Goal: Contribute content

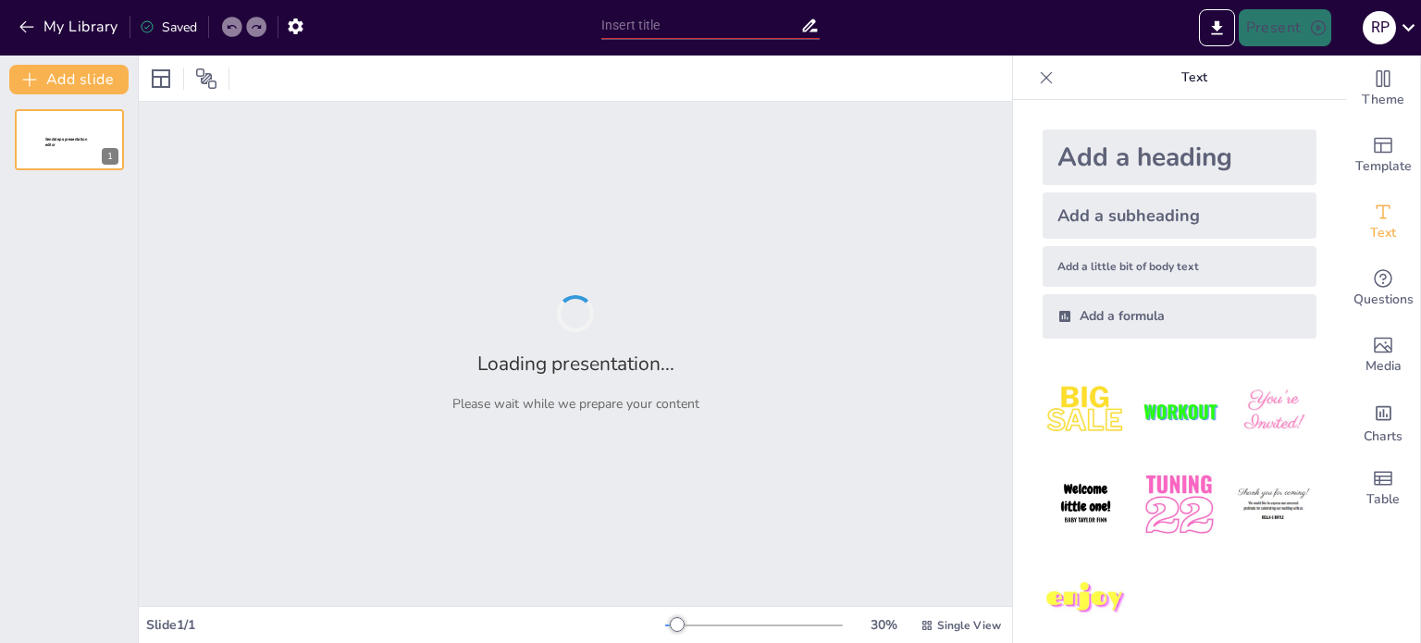
type input "Innovative Teaching: Leveraging Digital Tools and AI in the Classroom"
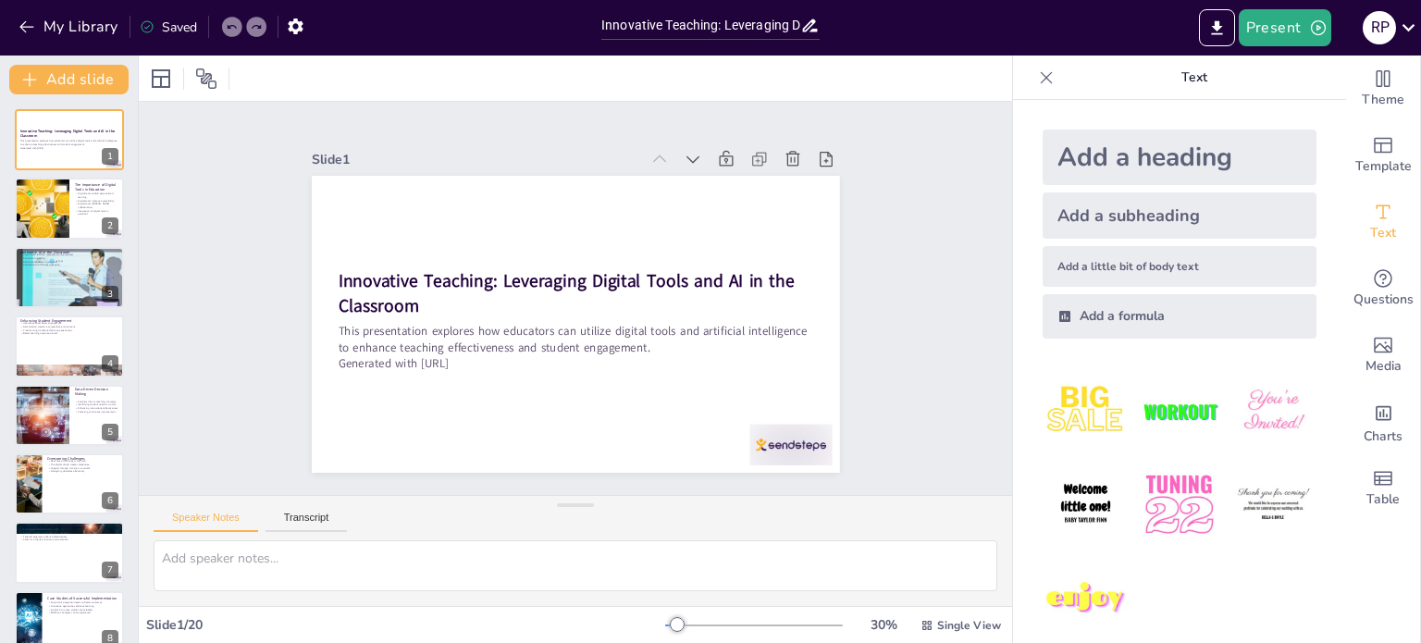
checkbox input "true"
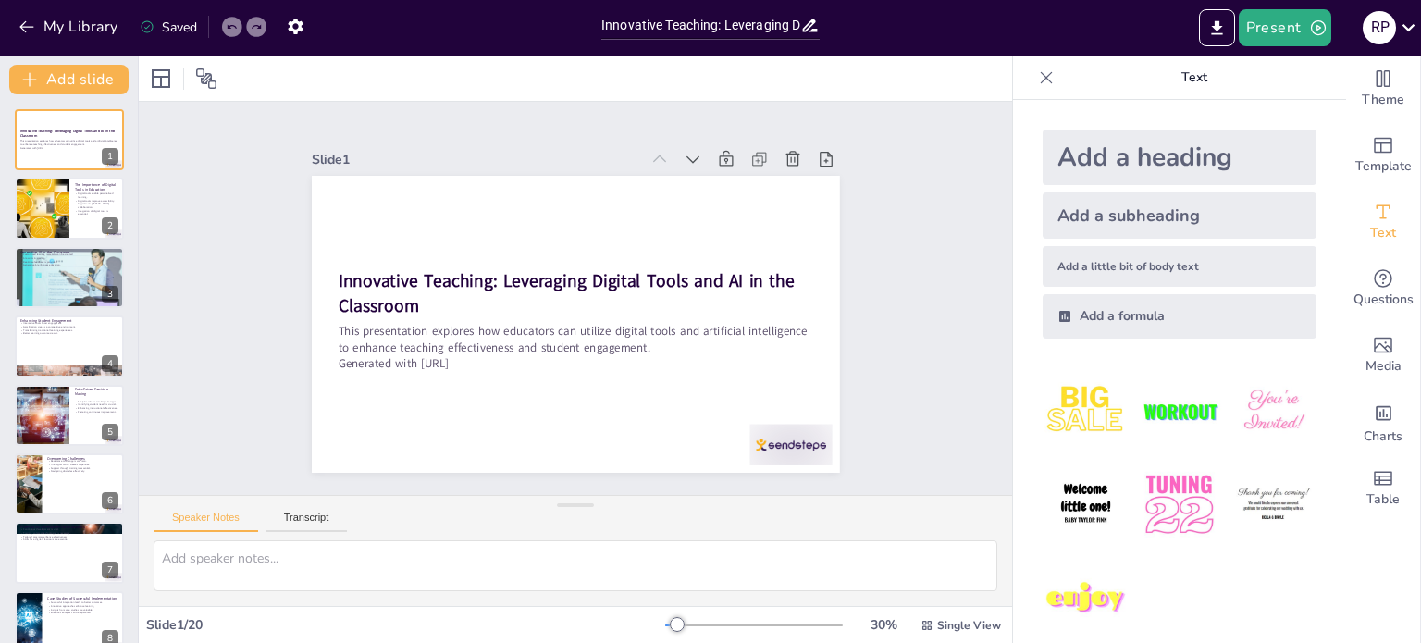
checkbox input "true"
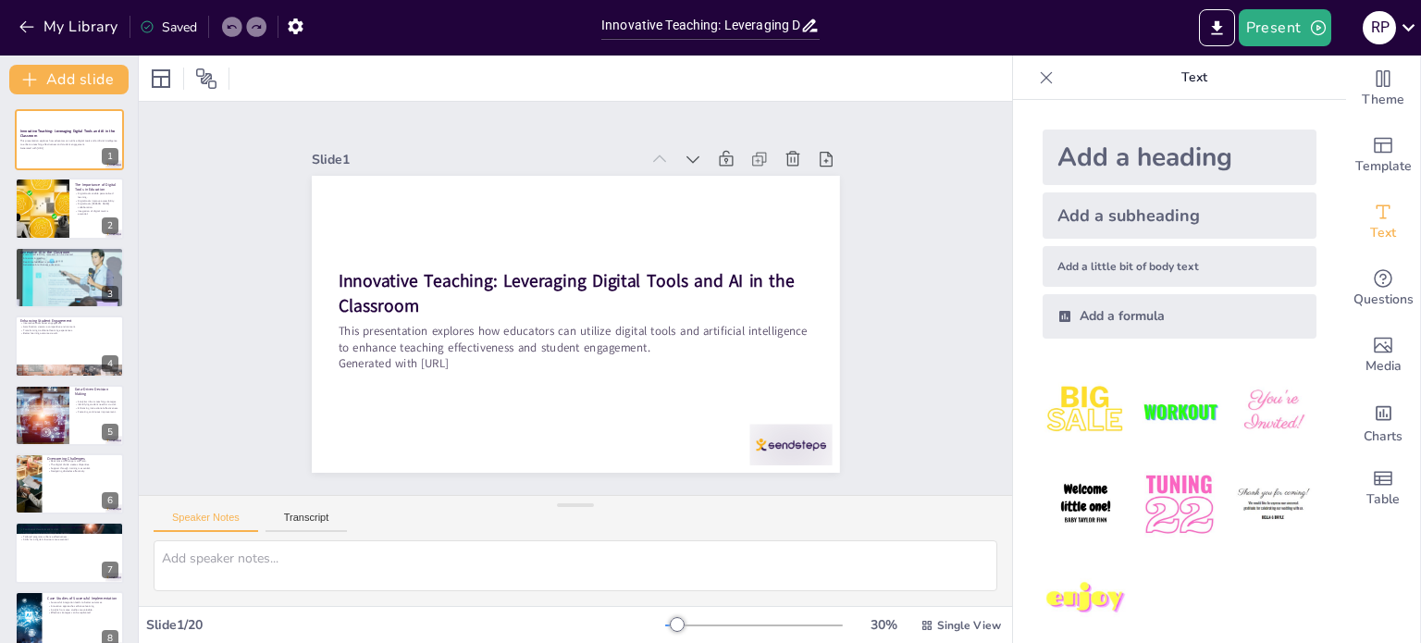
checkbox input "true"
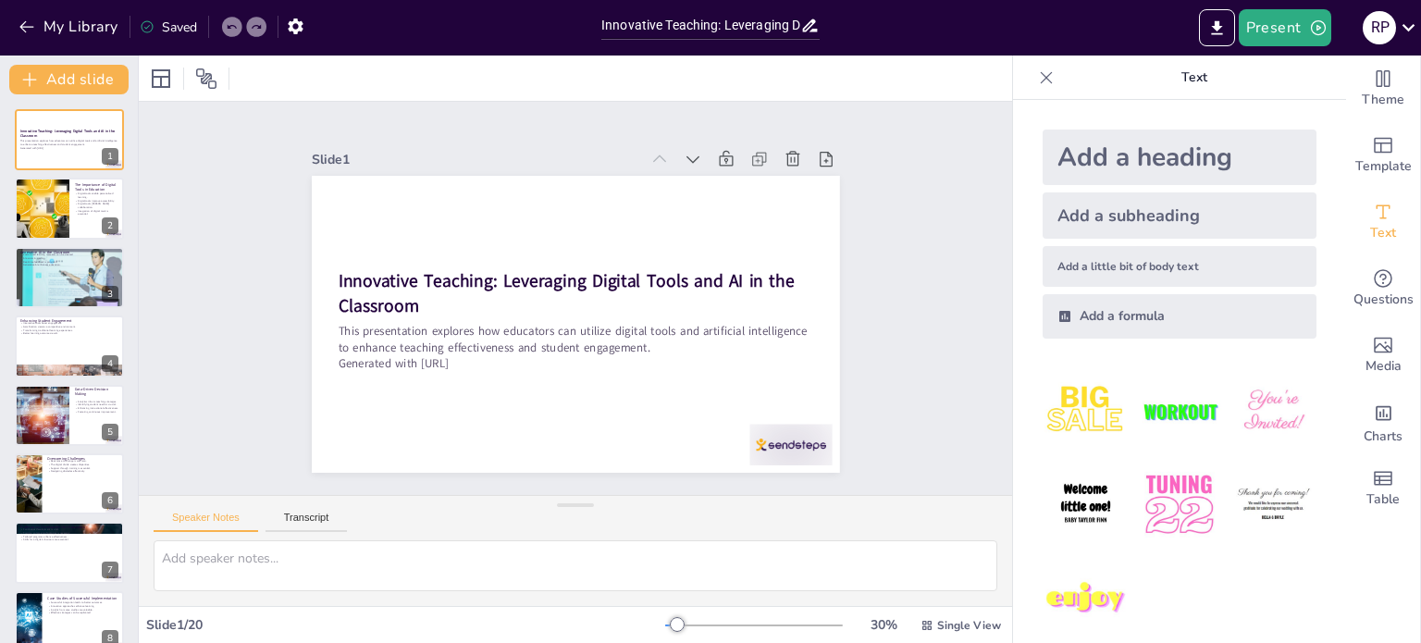
checkbox input "true"
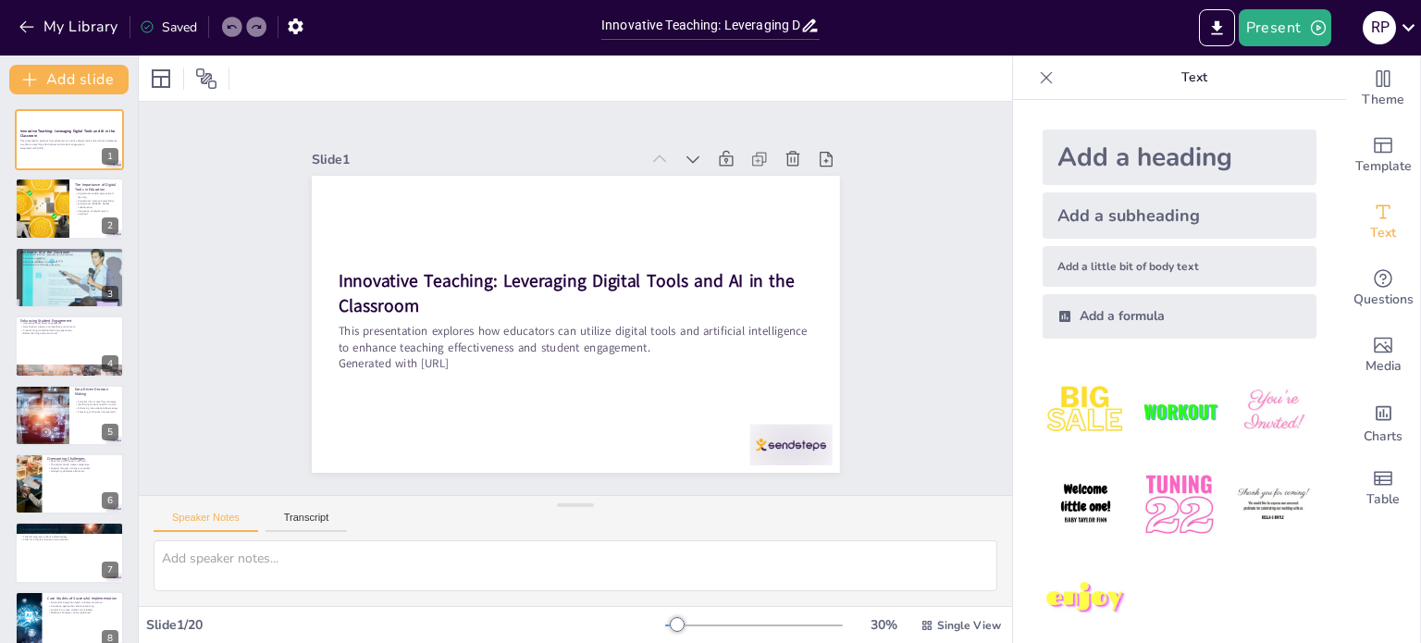
checkbox input "true"
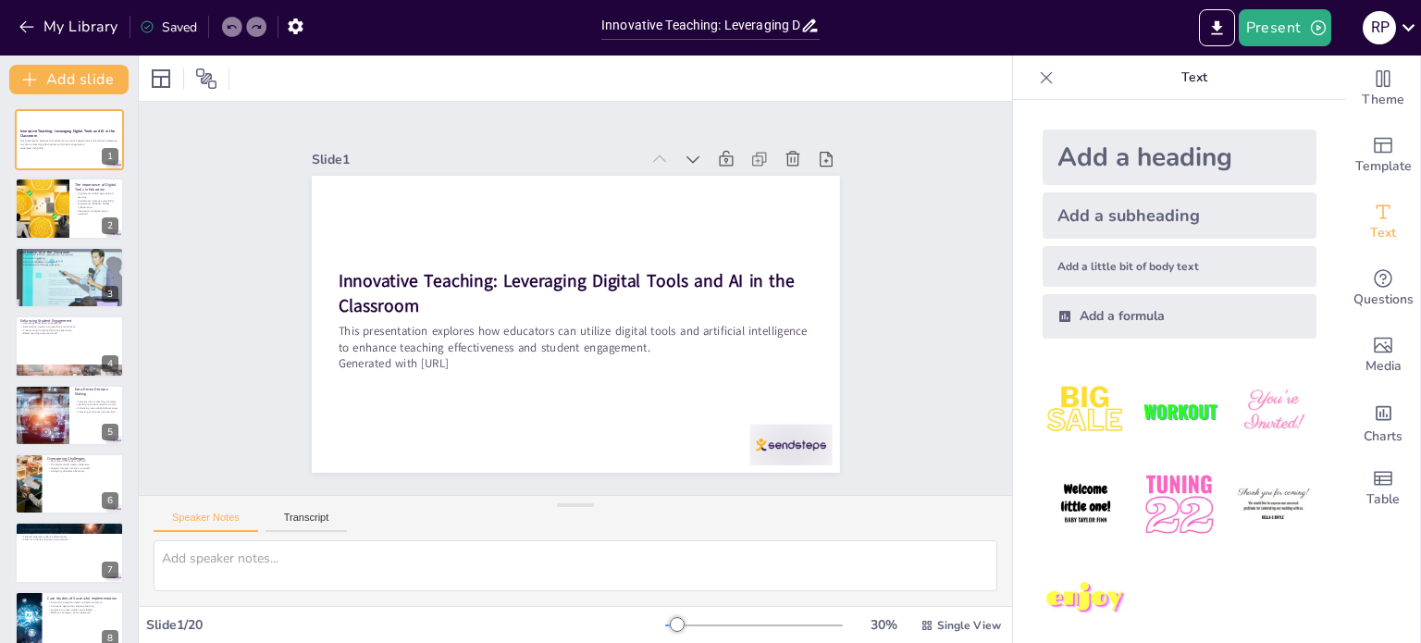
checkbox input "true"
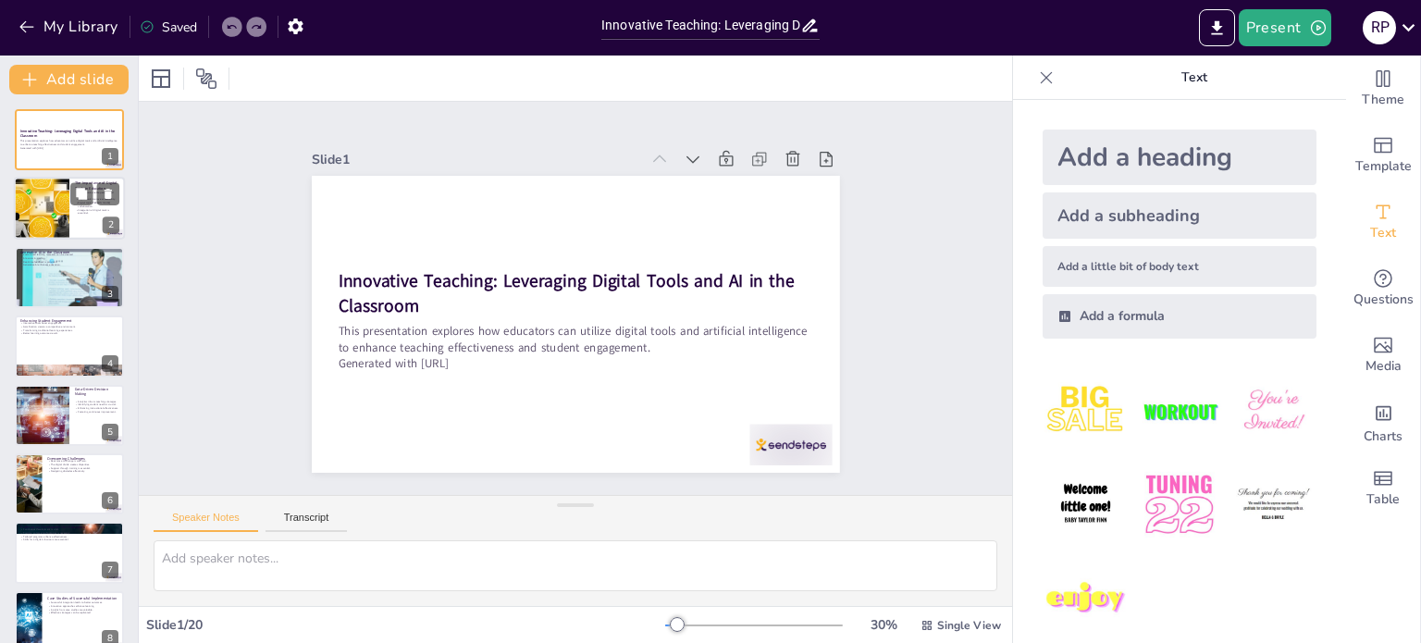
checkbox input "true"
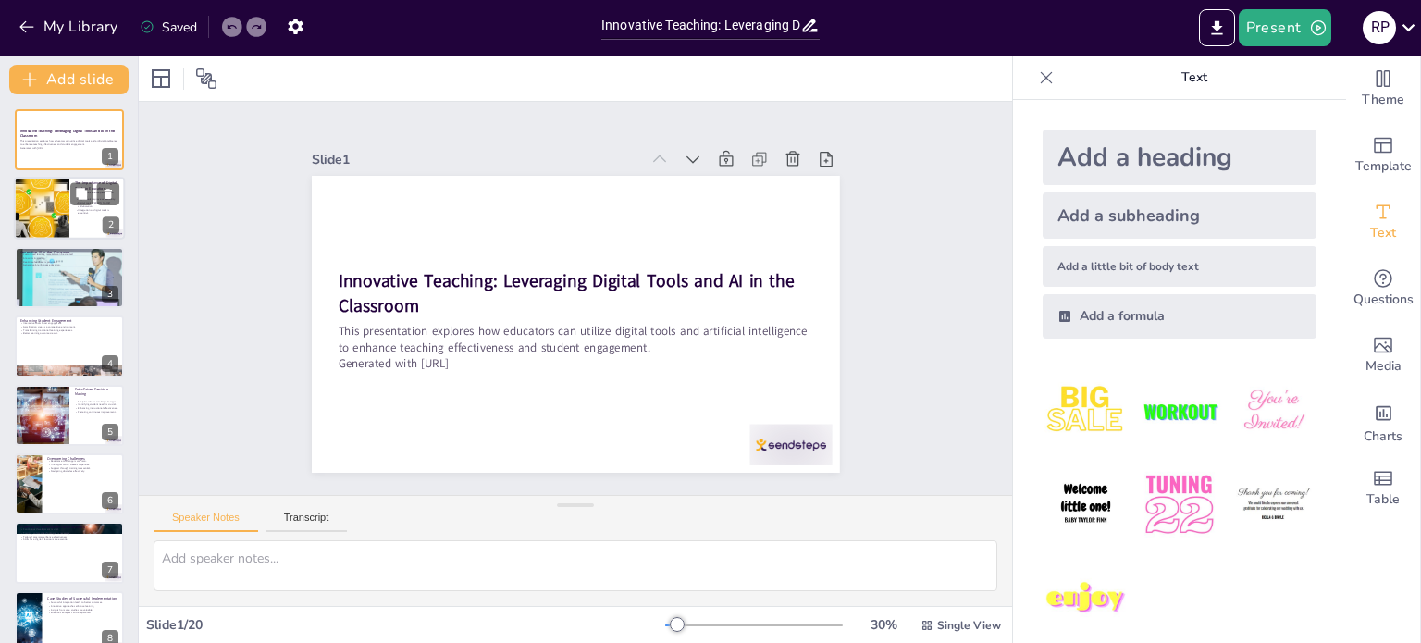
click at [79, 217] on div at bounding box center [69, 209] width 111 height 63
checkbox input "true"
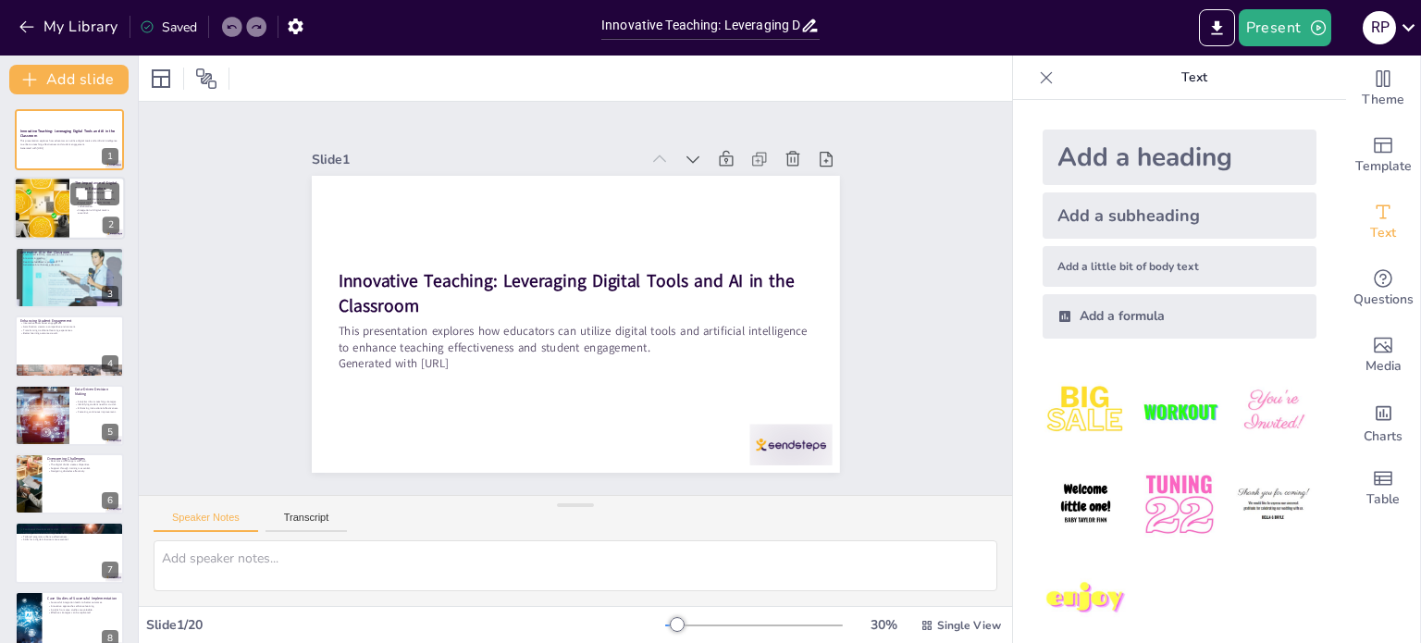
checkbox input "true"
type textarea "Personalized learning is key to addressing the diverse needs of students. Digit…"
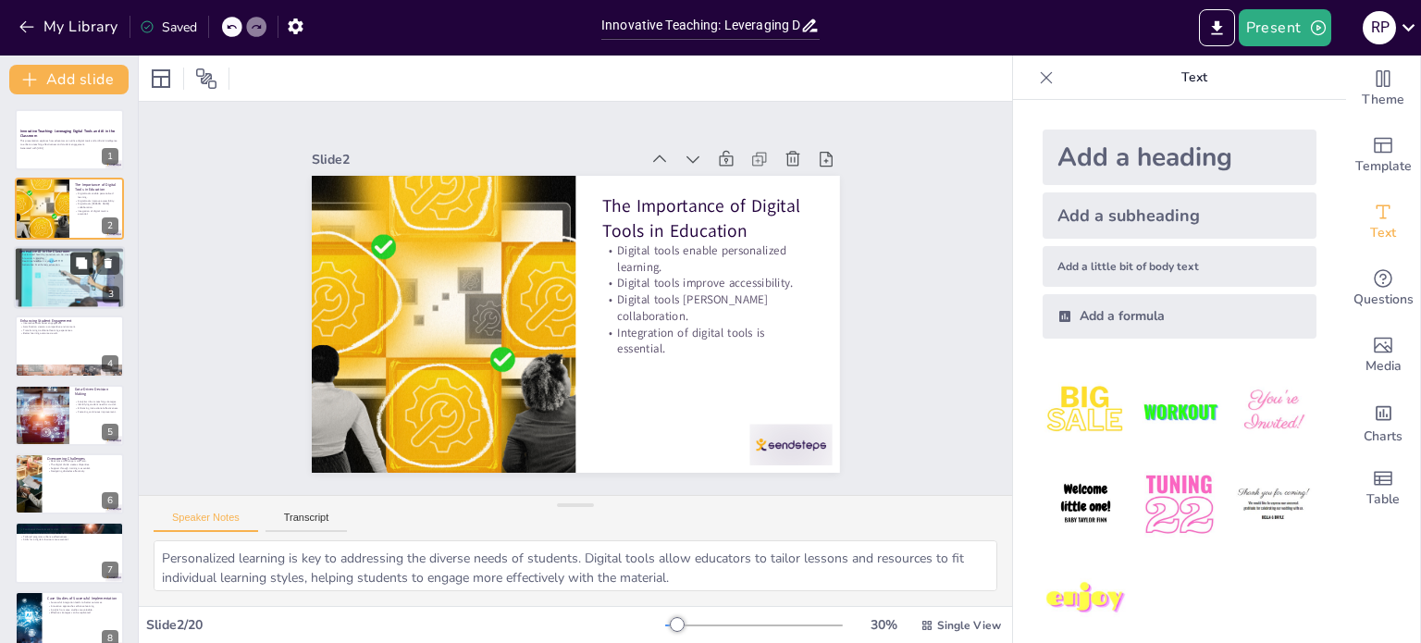
checkbox input "true"
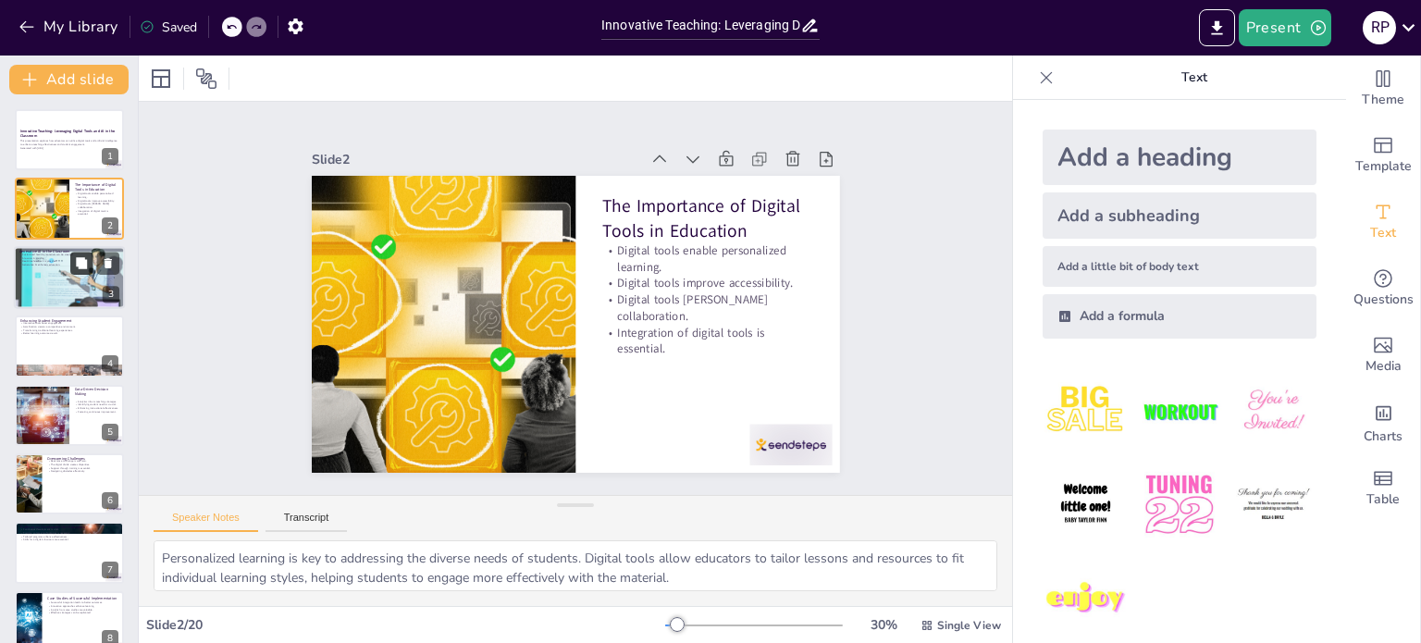
checkbox input "true"
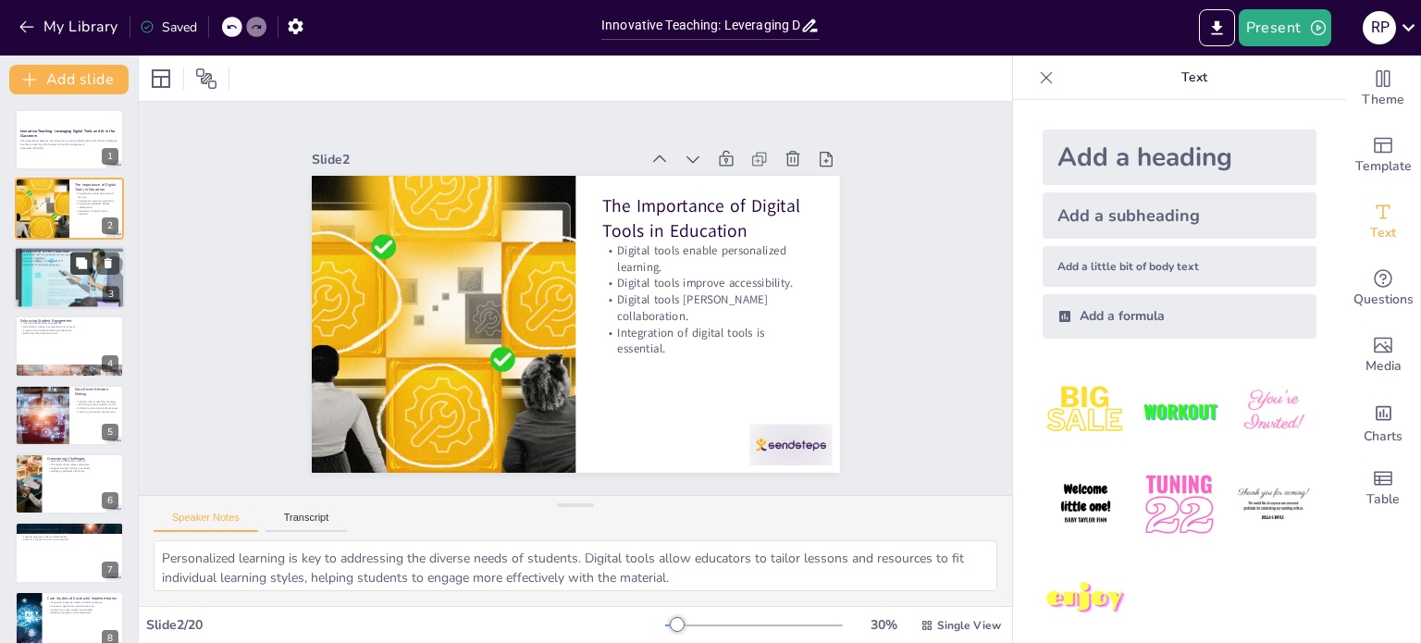
checkbox input "true"
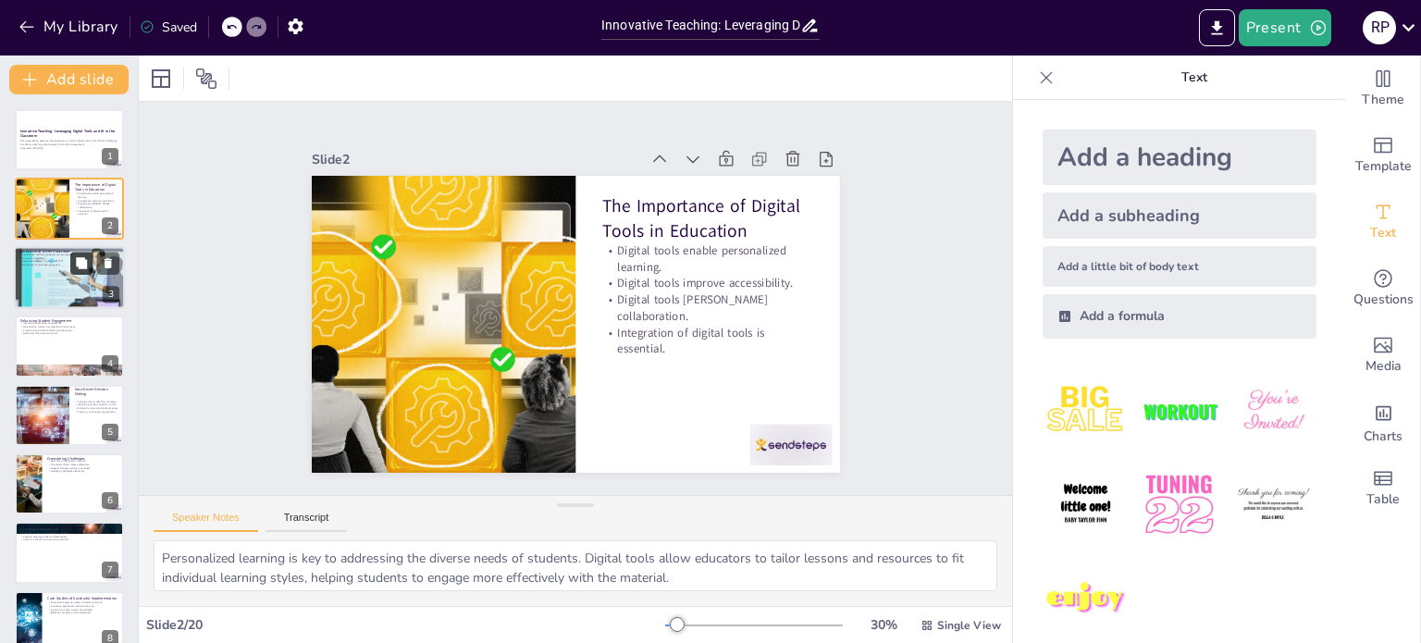
click at [71, 271] on button at bounding box center [81, 263] width 22 height 22
type textarea "The ability to create customized learning materials means that educators can pr…"
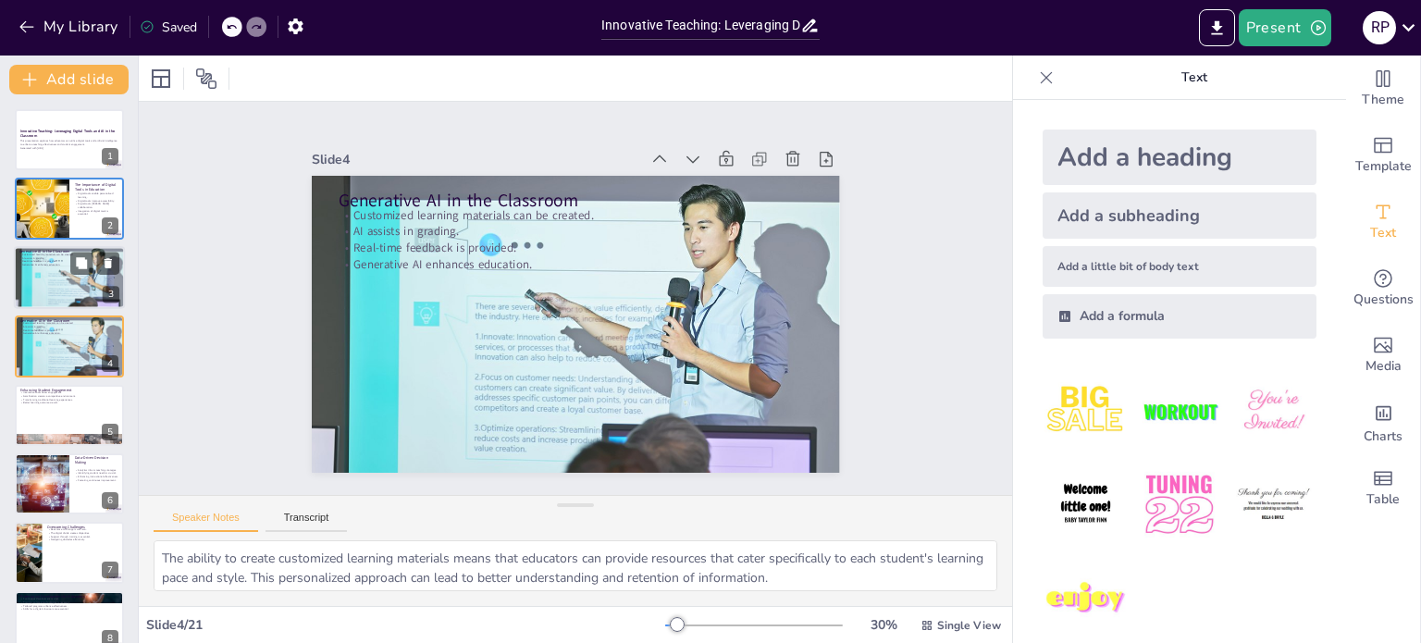
checkbox input "true"
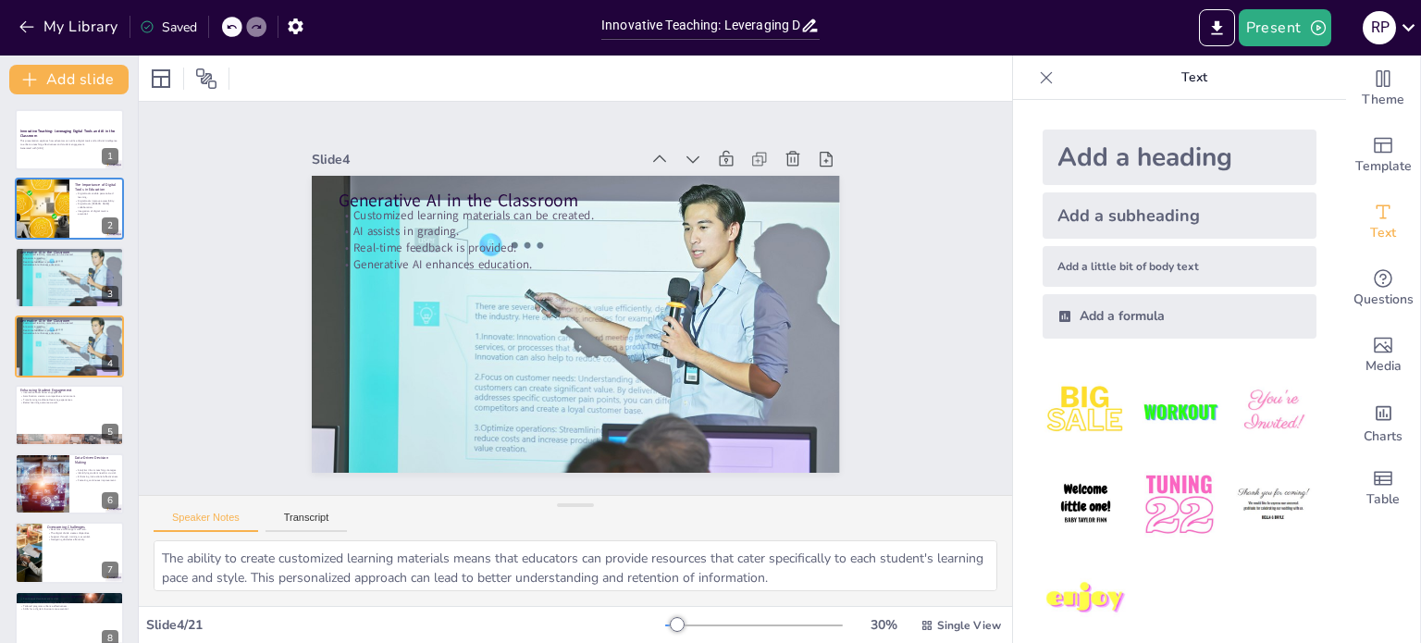
checkbox input "true"
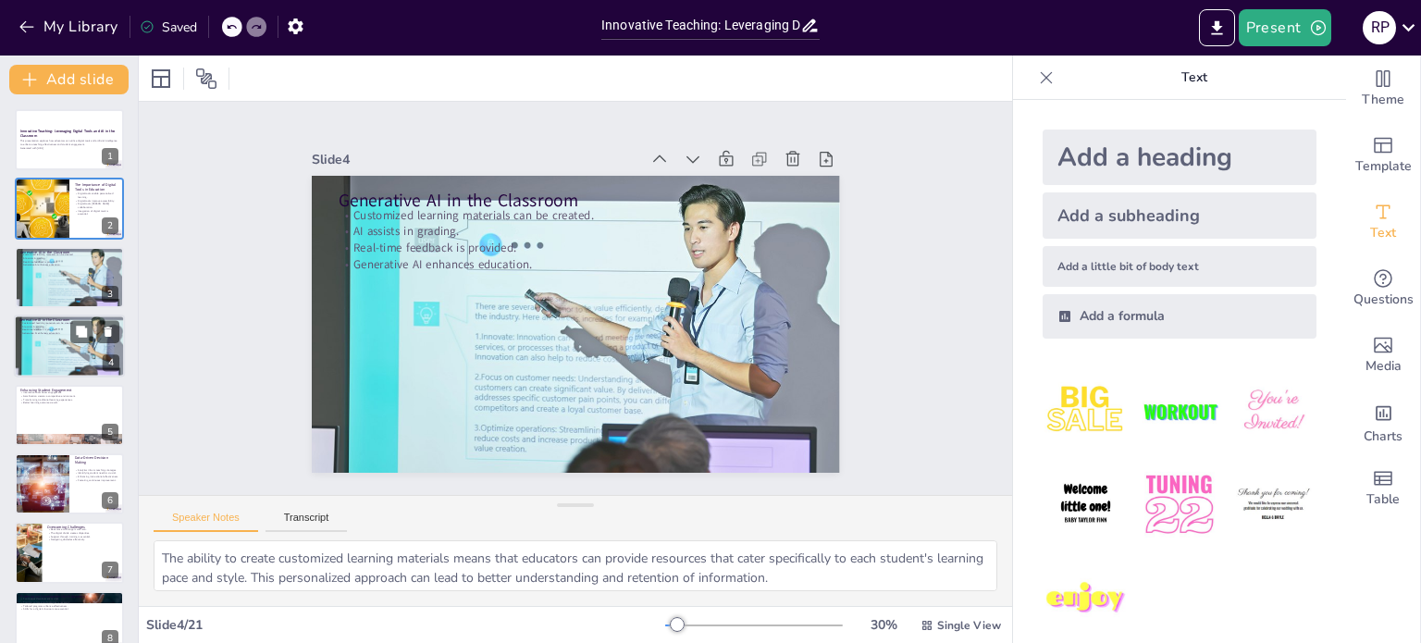
checkbox input "true"
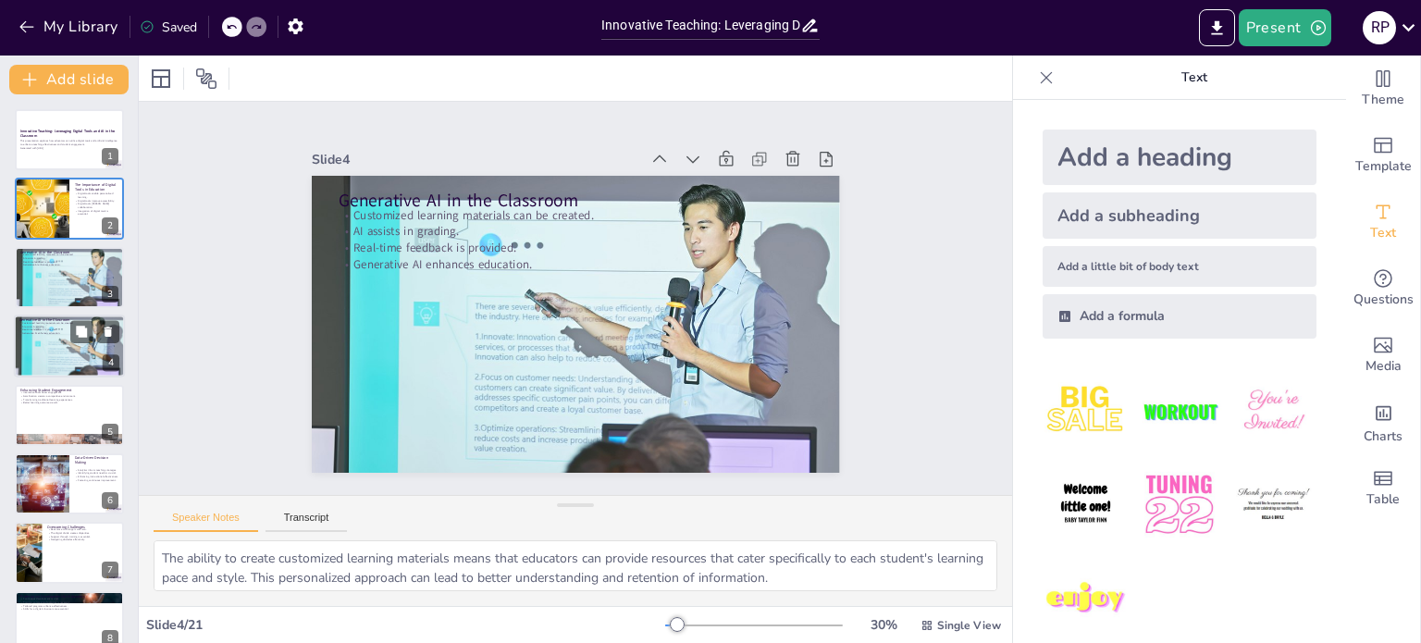
checkbox input "true"
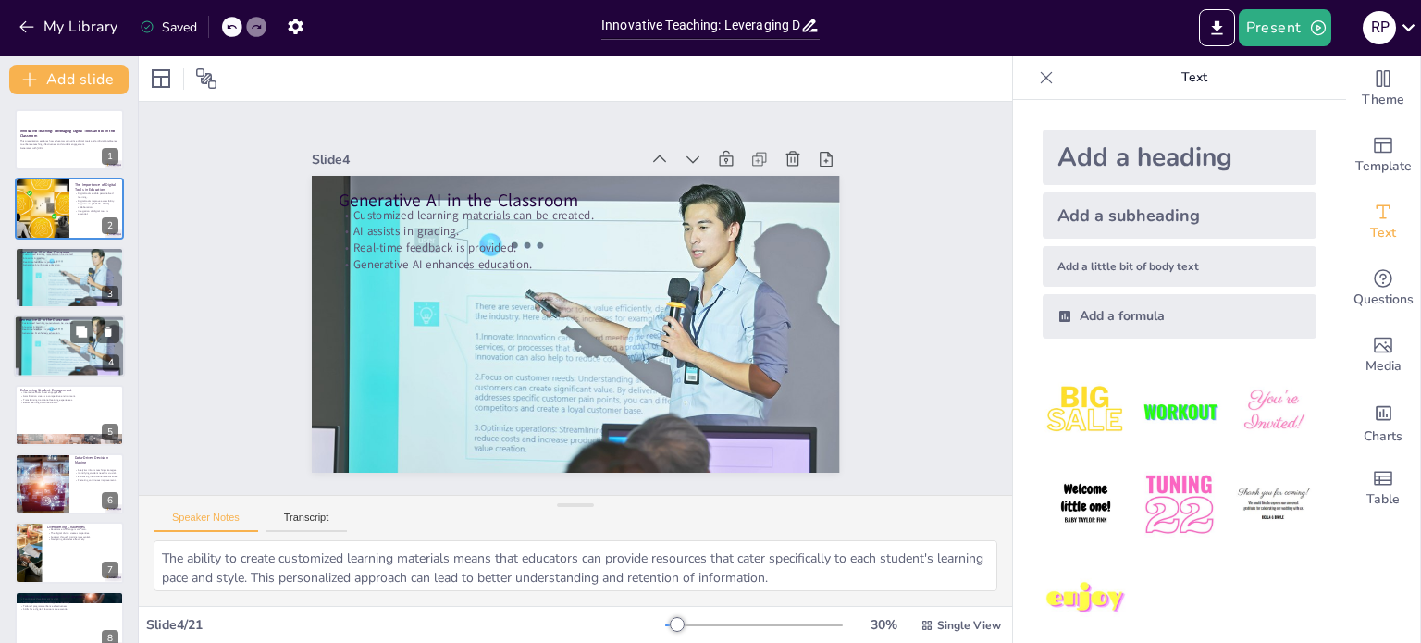
checkbox input "true"
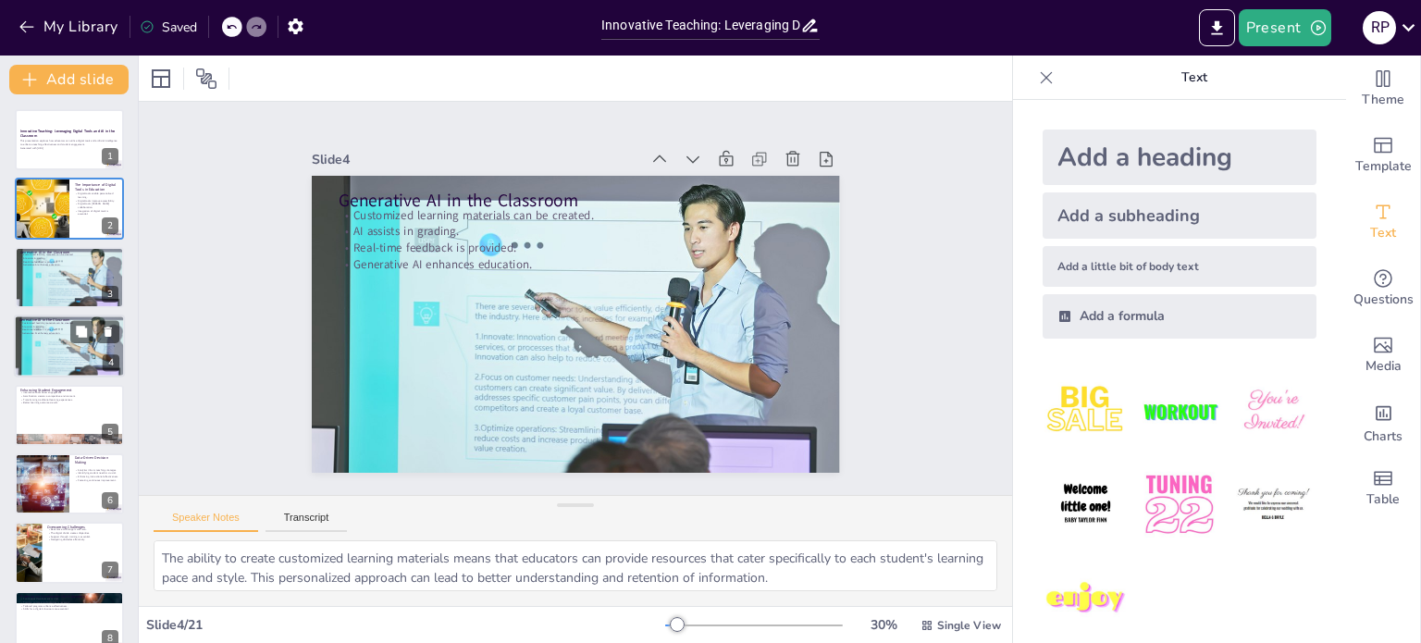
checkbox input "true"
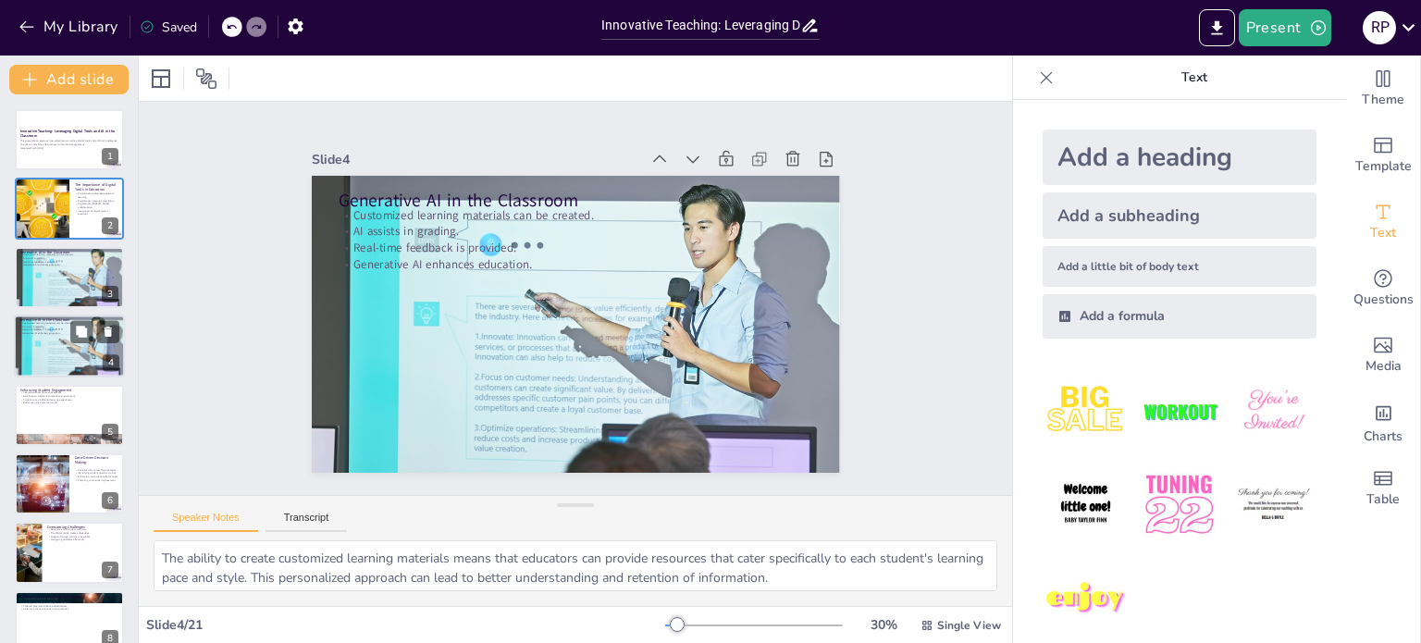
checkbox input "true"
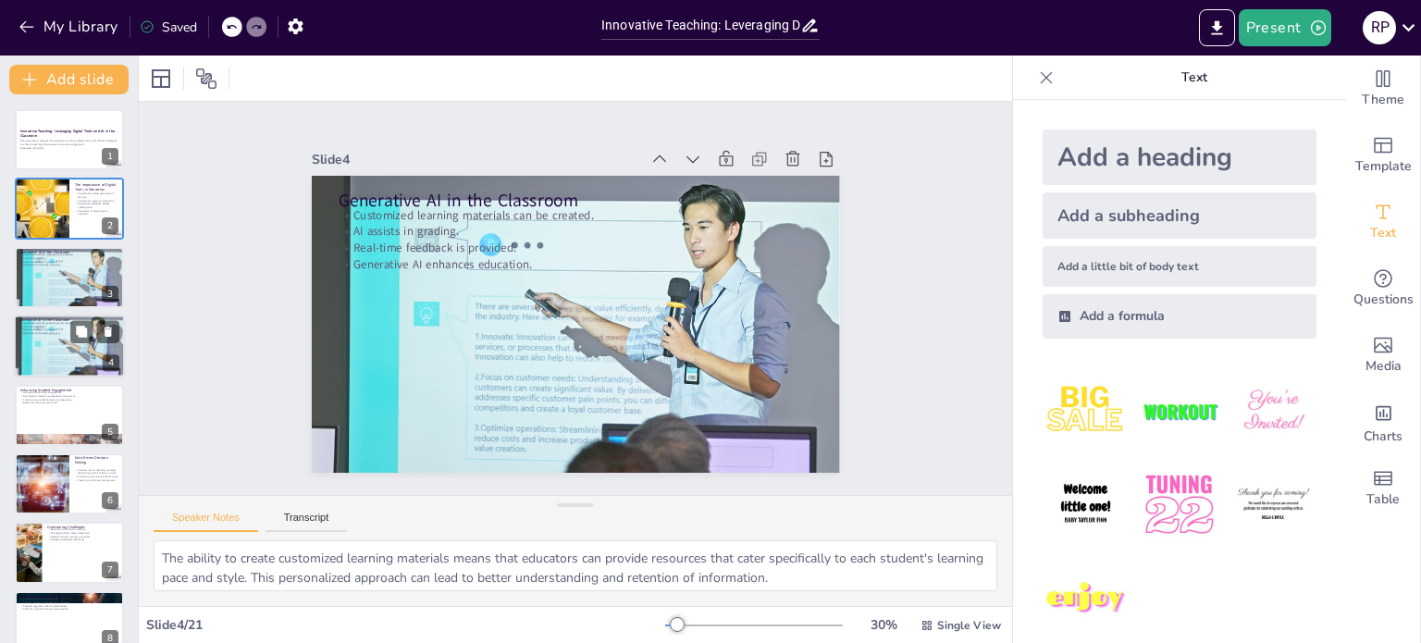
checkbox input "true"
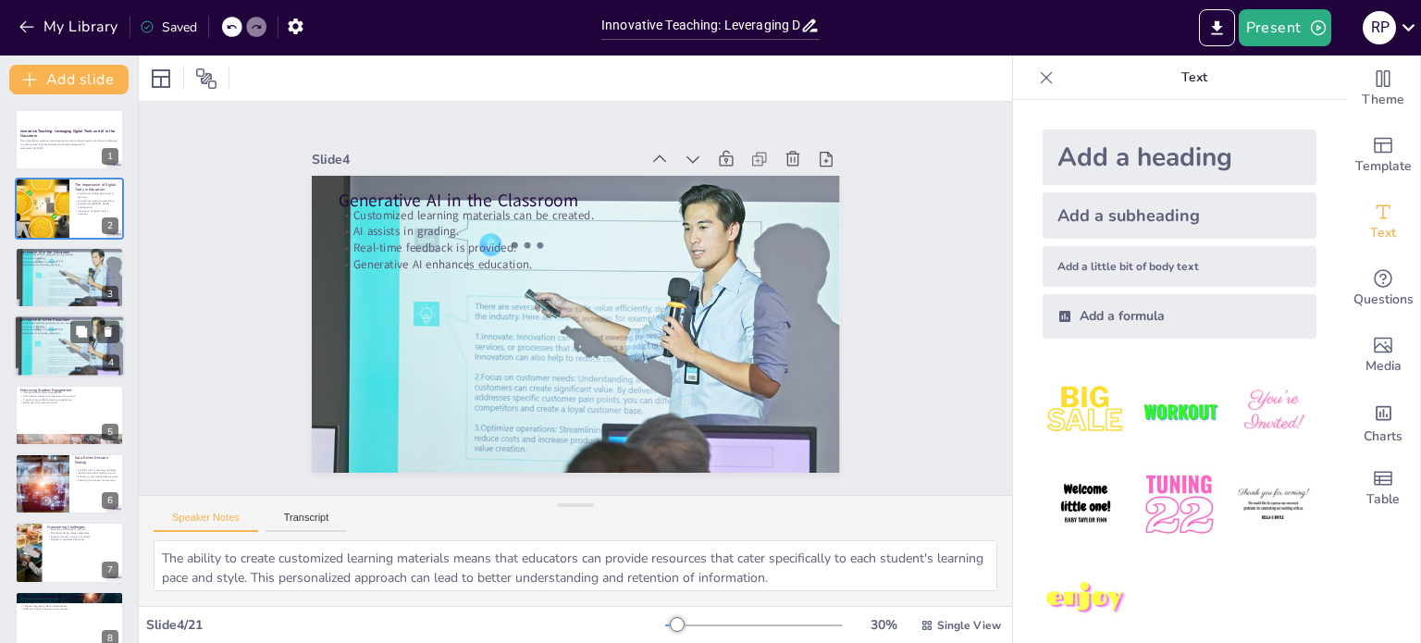
checkbox input "true"
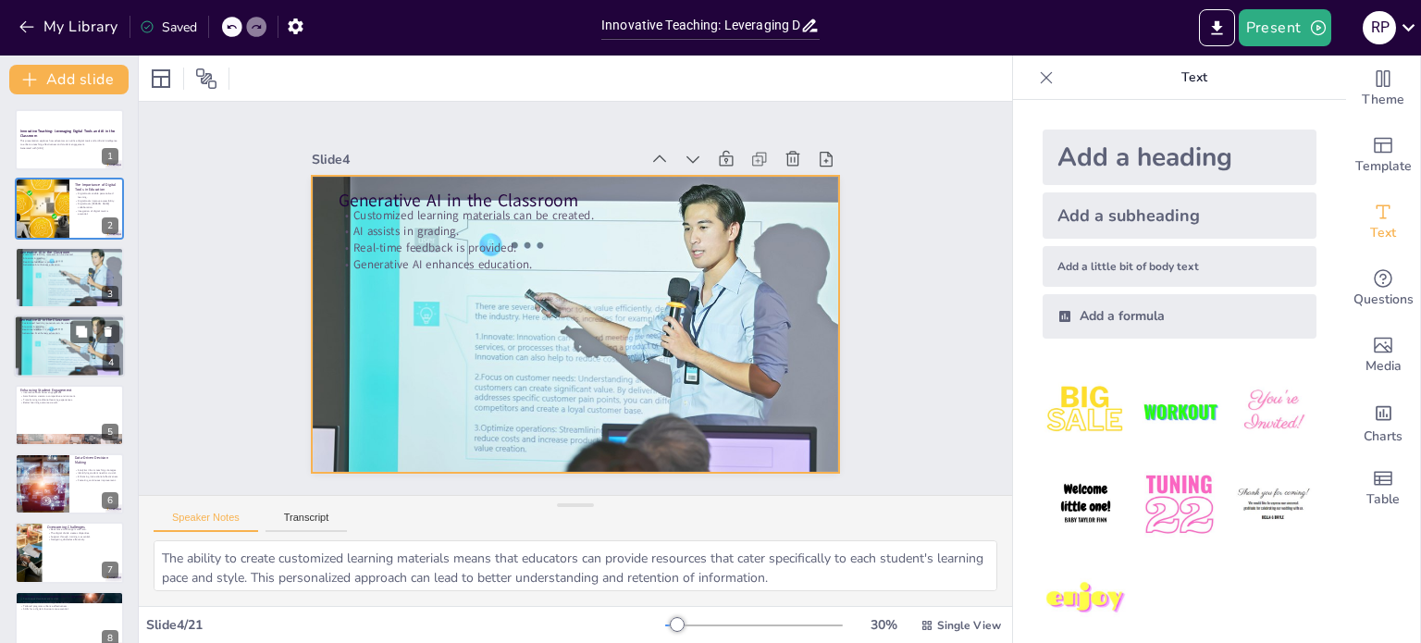
click at [64, 343] on div at bounding box center [69, 346] width 118 height 63
checkbox input "true"
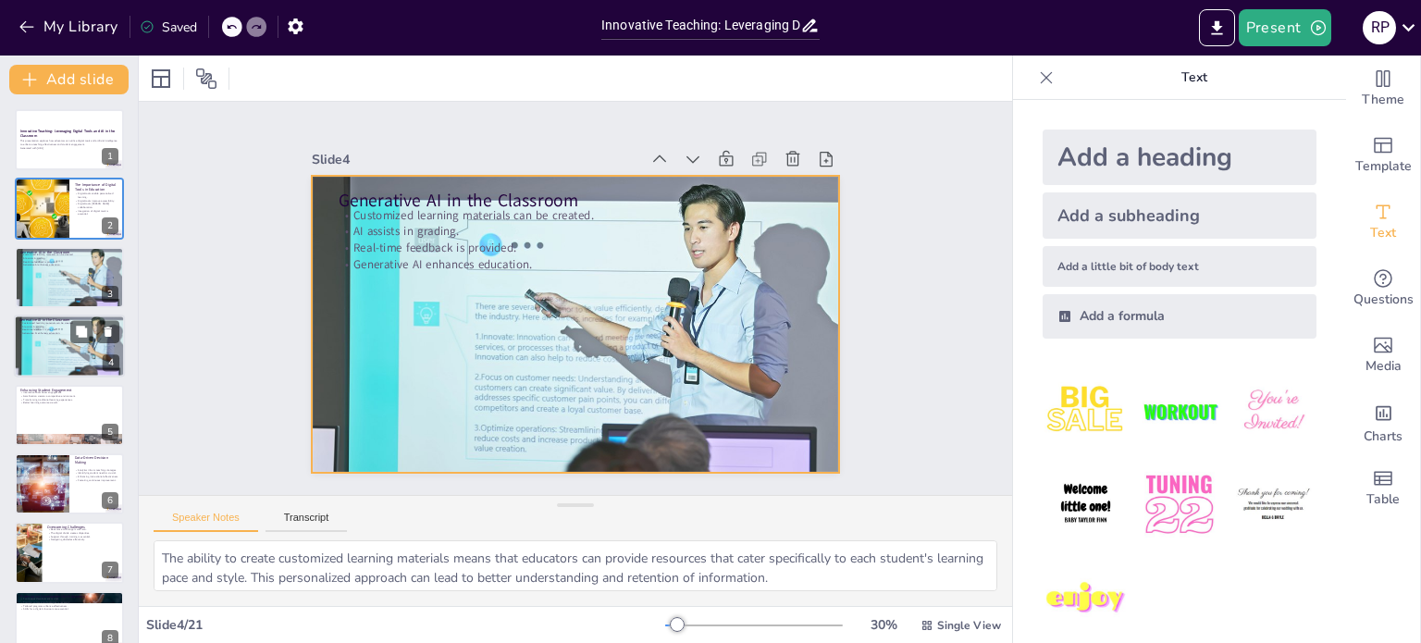
checkbox input "true"
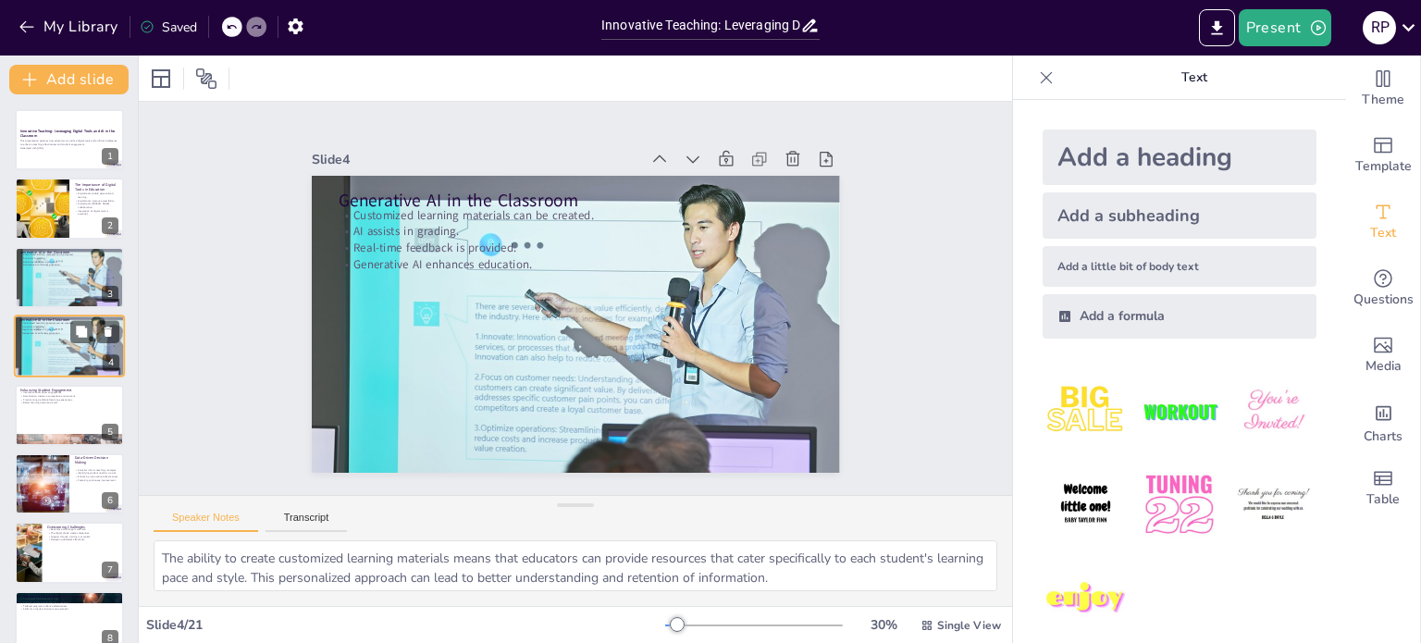
click at [64, 343] on div at bounding box center [69, 346] width 118 height 63
checkbox input "true"
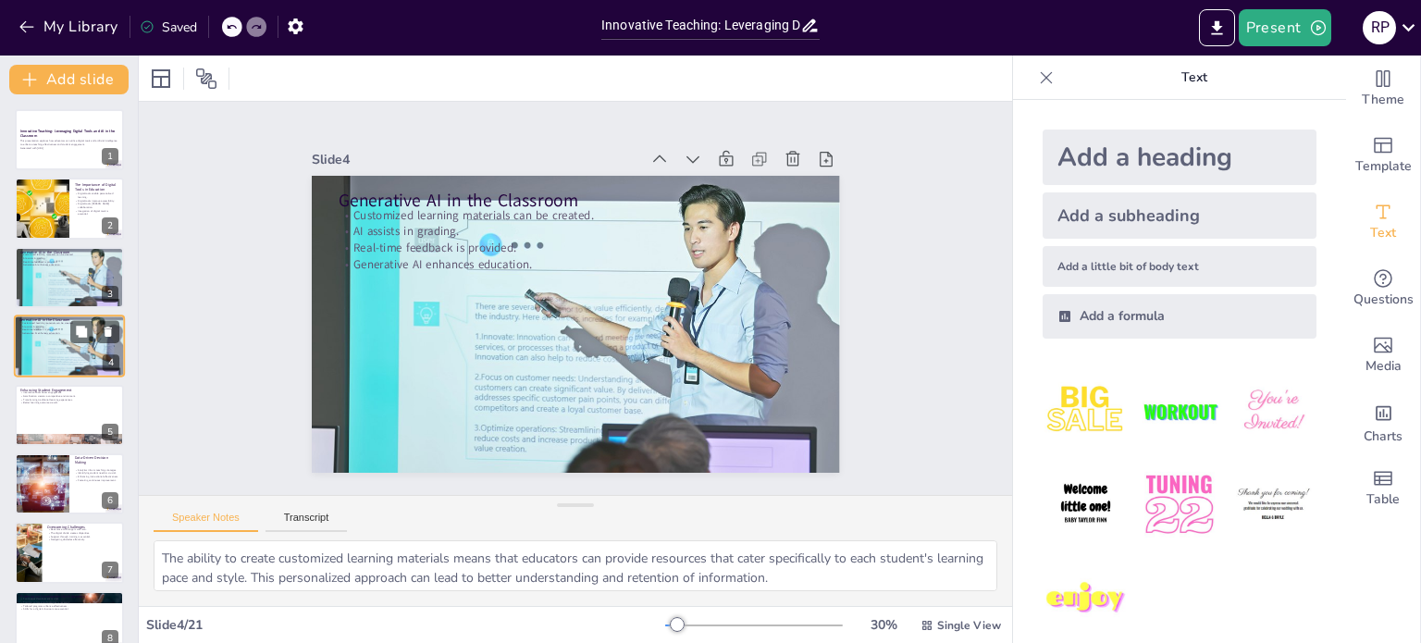
checkbox input "true"
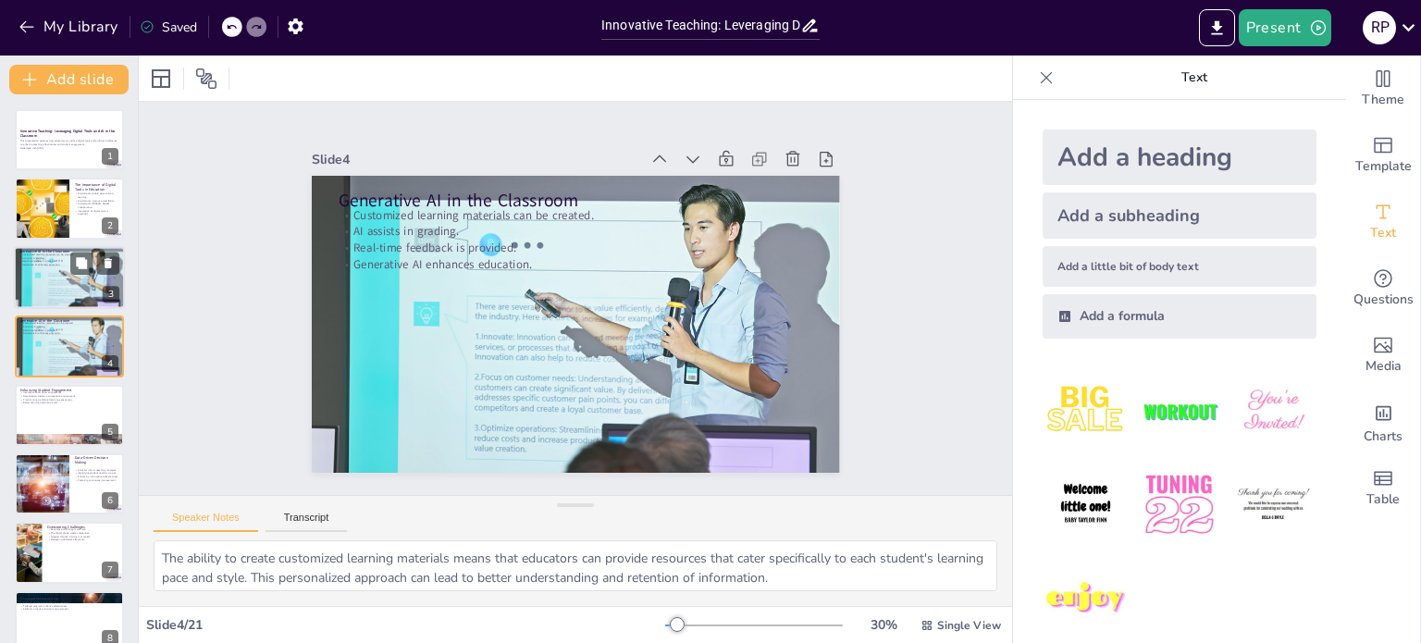
checkbox input "true"
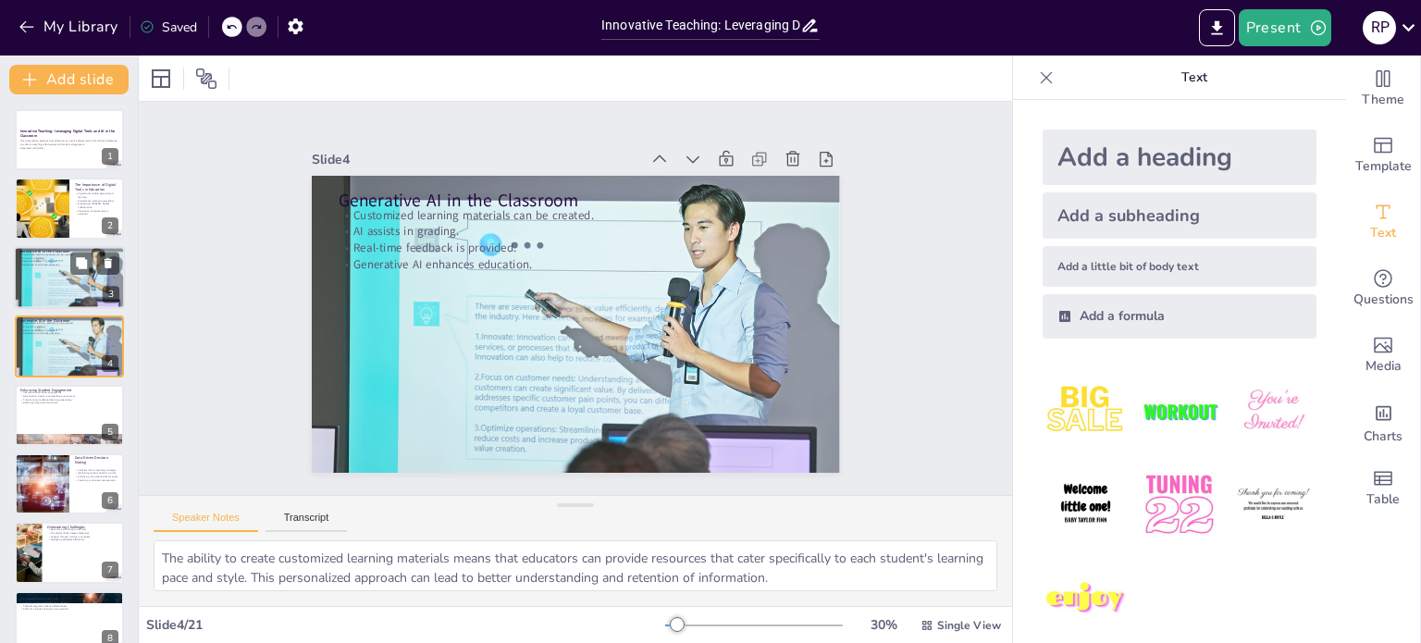
checkbox input "true"
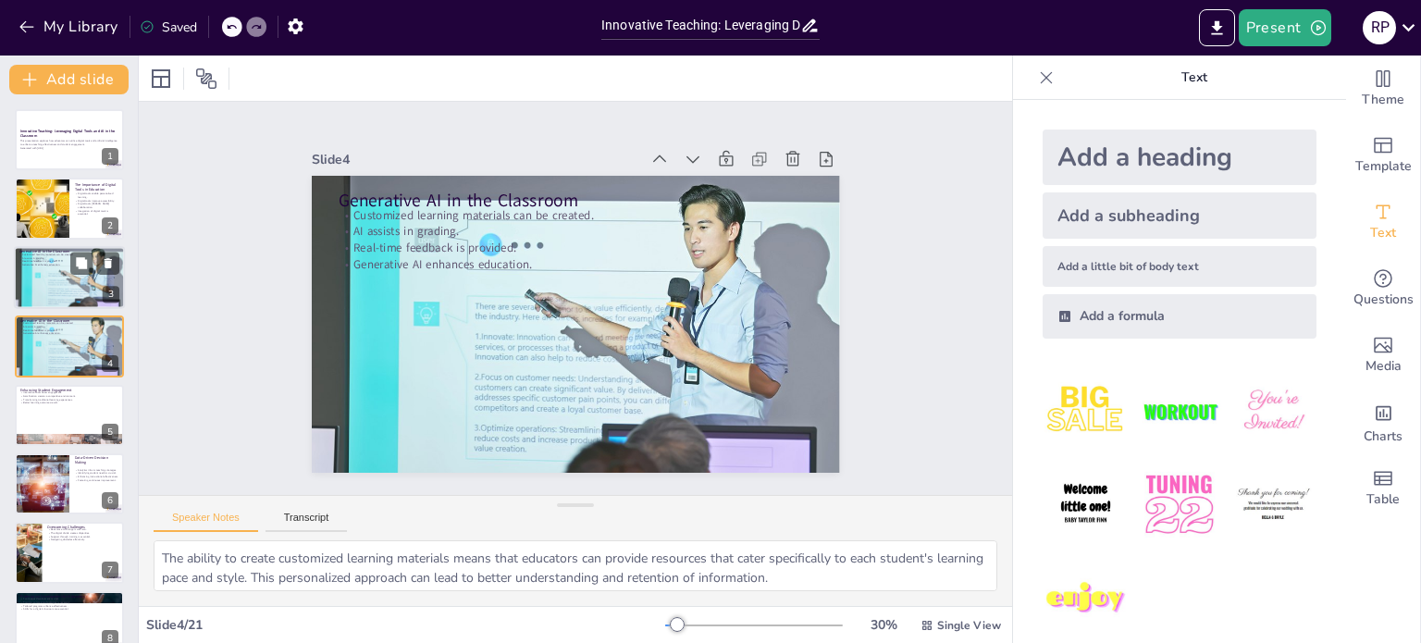
checkbox input "true"
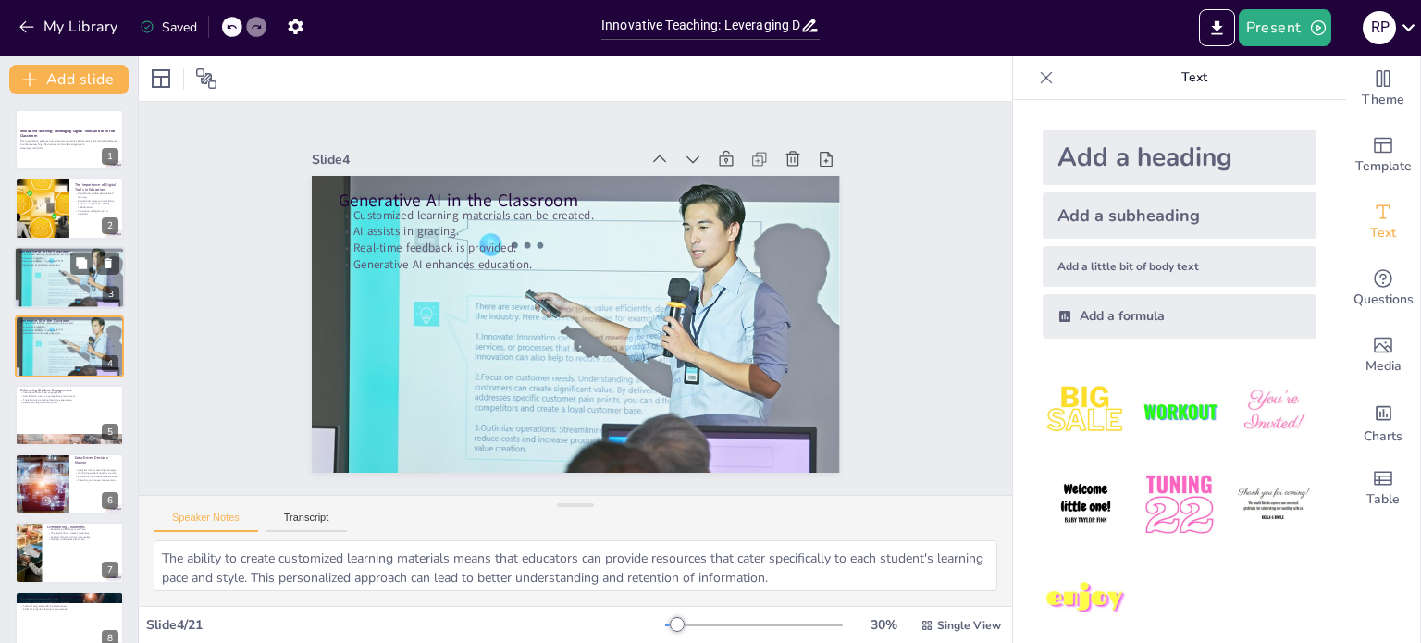
checkbox input "true"
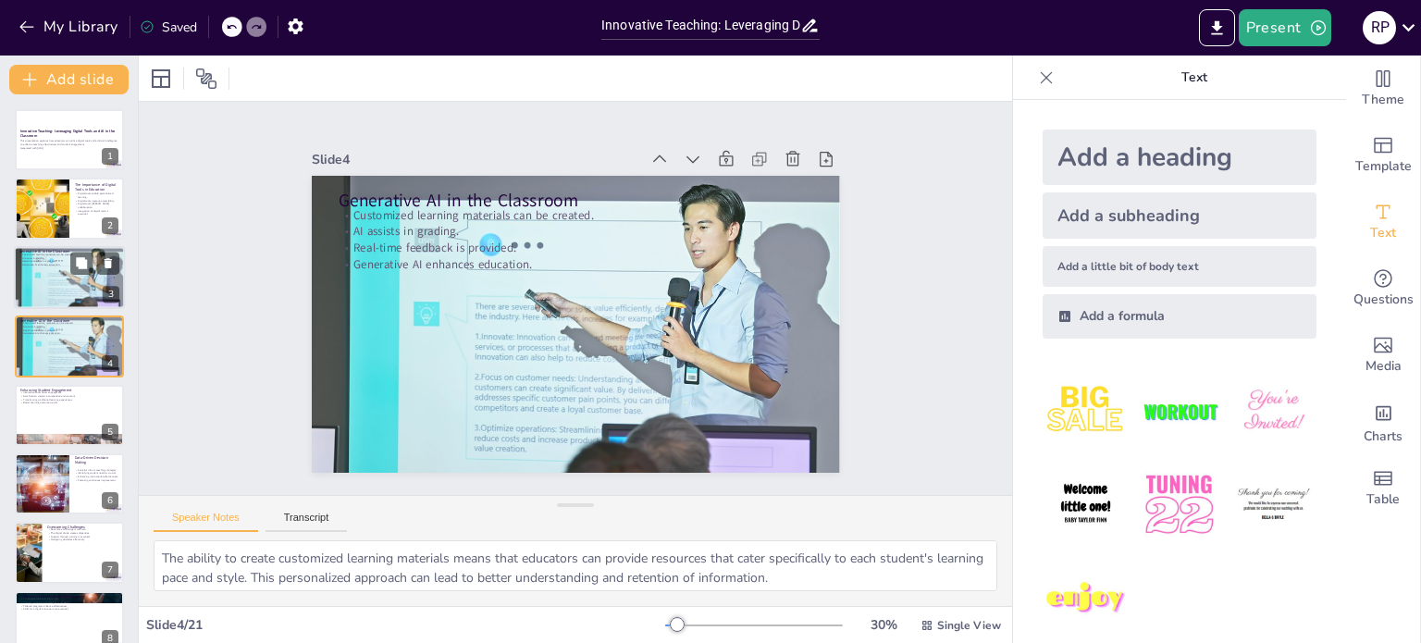
checkbox input "true"
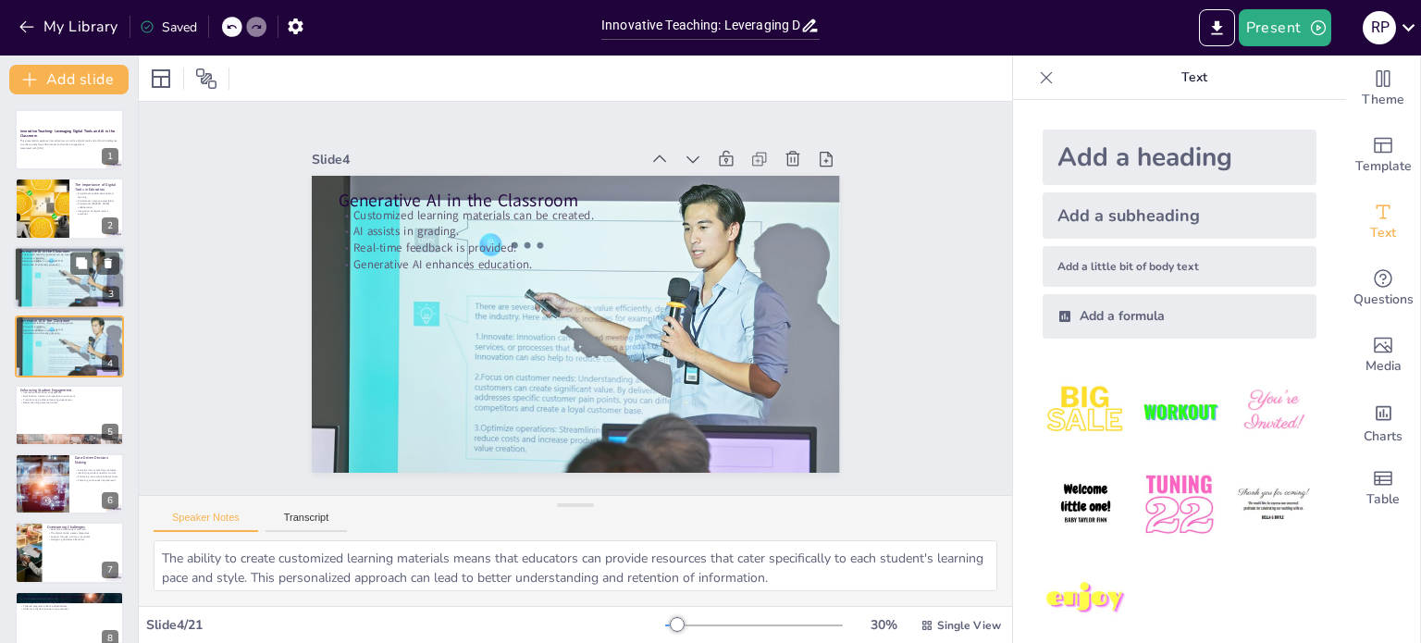
checkbox input "true"
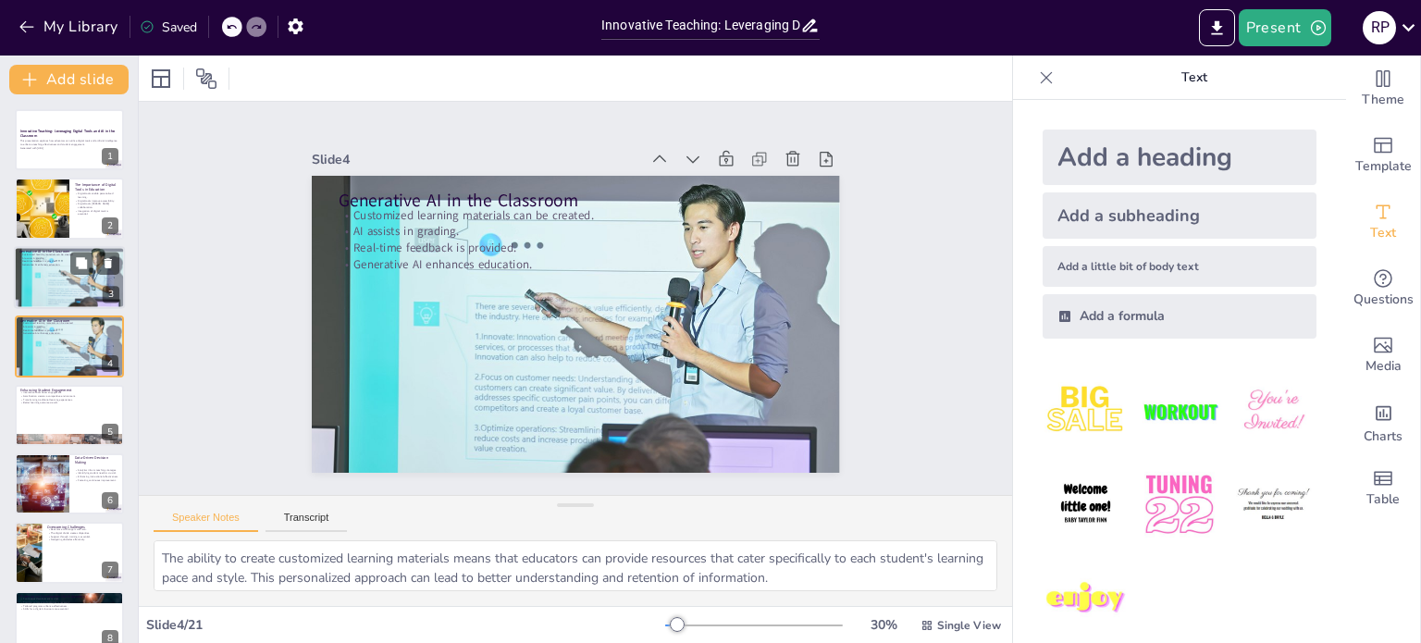
checkbox input "true"
click at [52, 269] on div at bounding box center [69, 277] width 118 height 63
checkbox input "true"
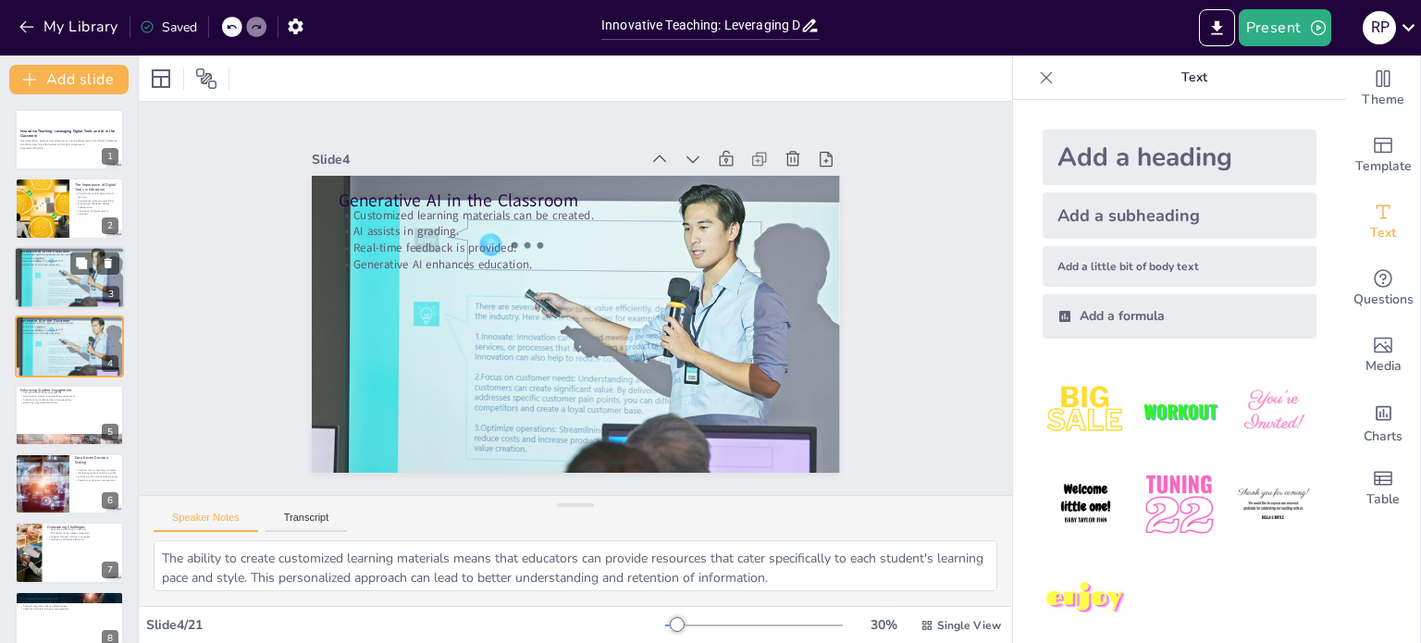
checkbox input "true"
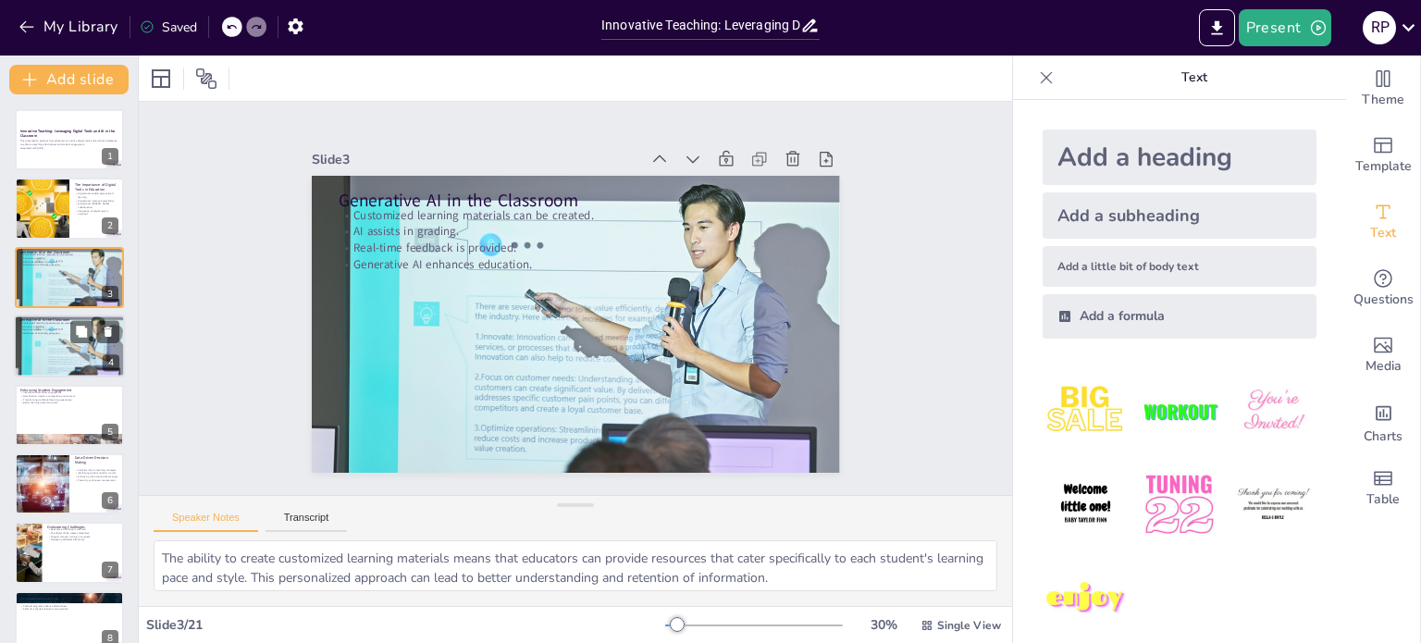
checkbox input "true"
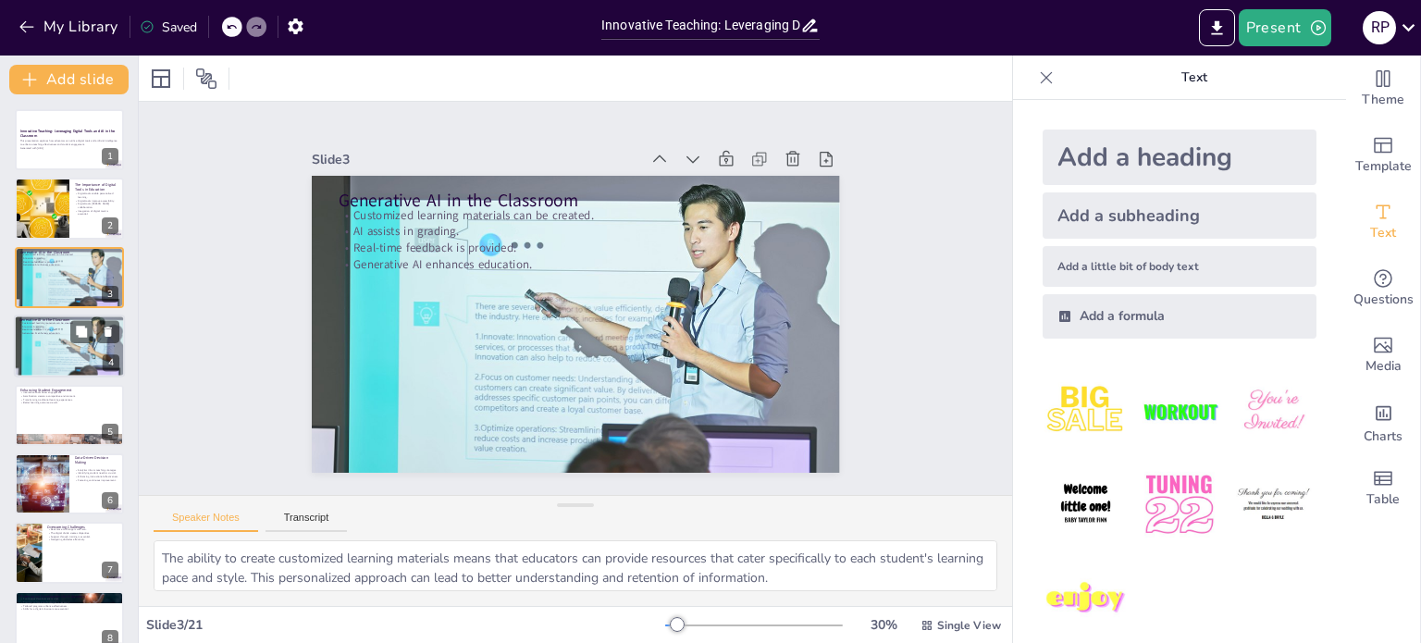
checkbox input "true"
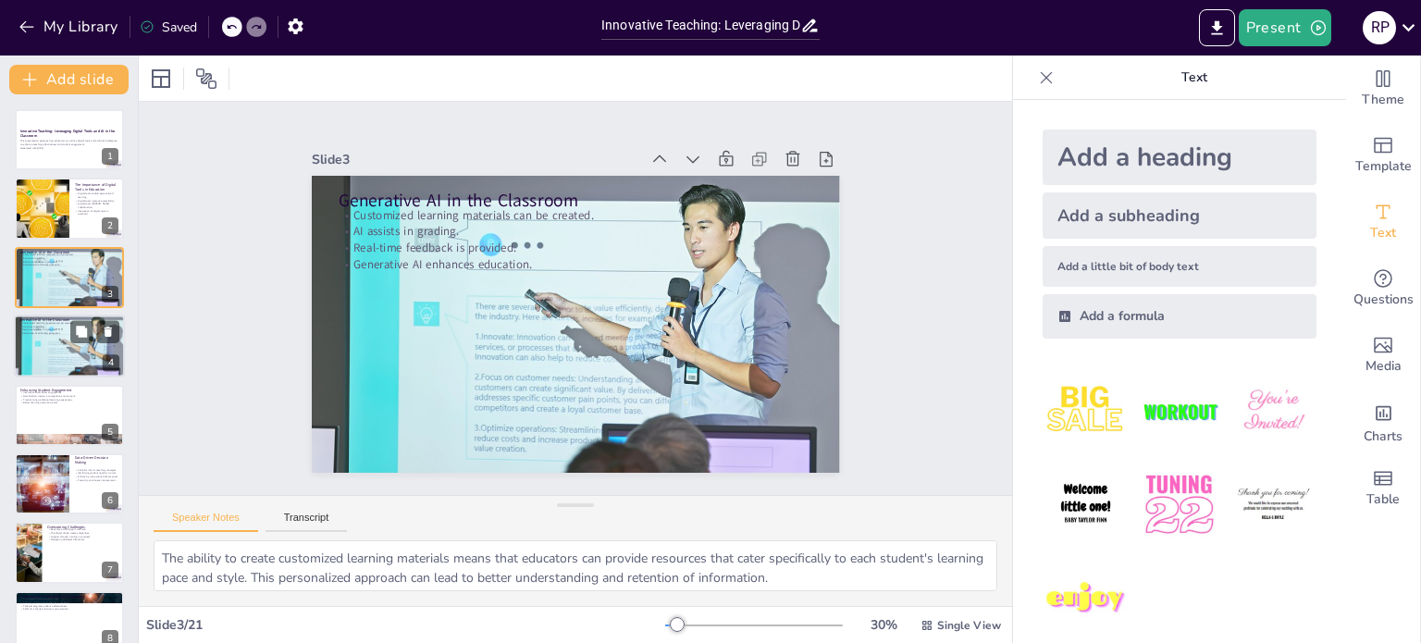
checkbox input "true"
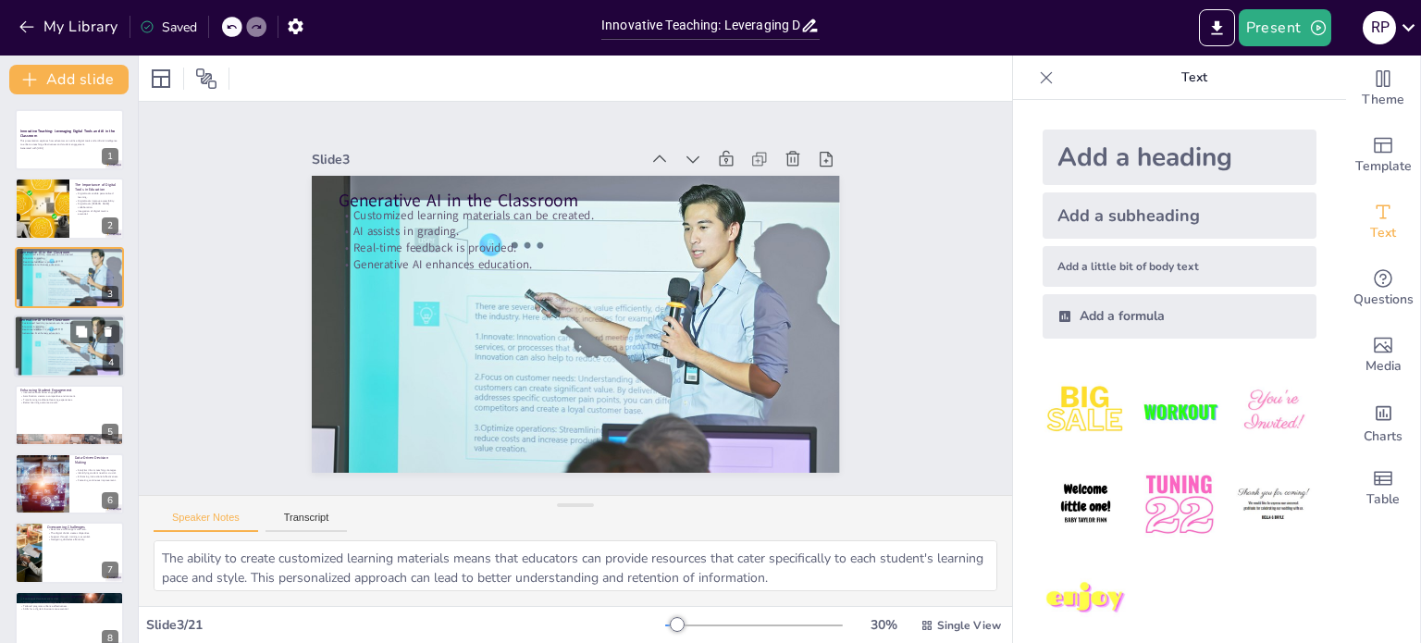
checkbox input "true"
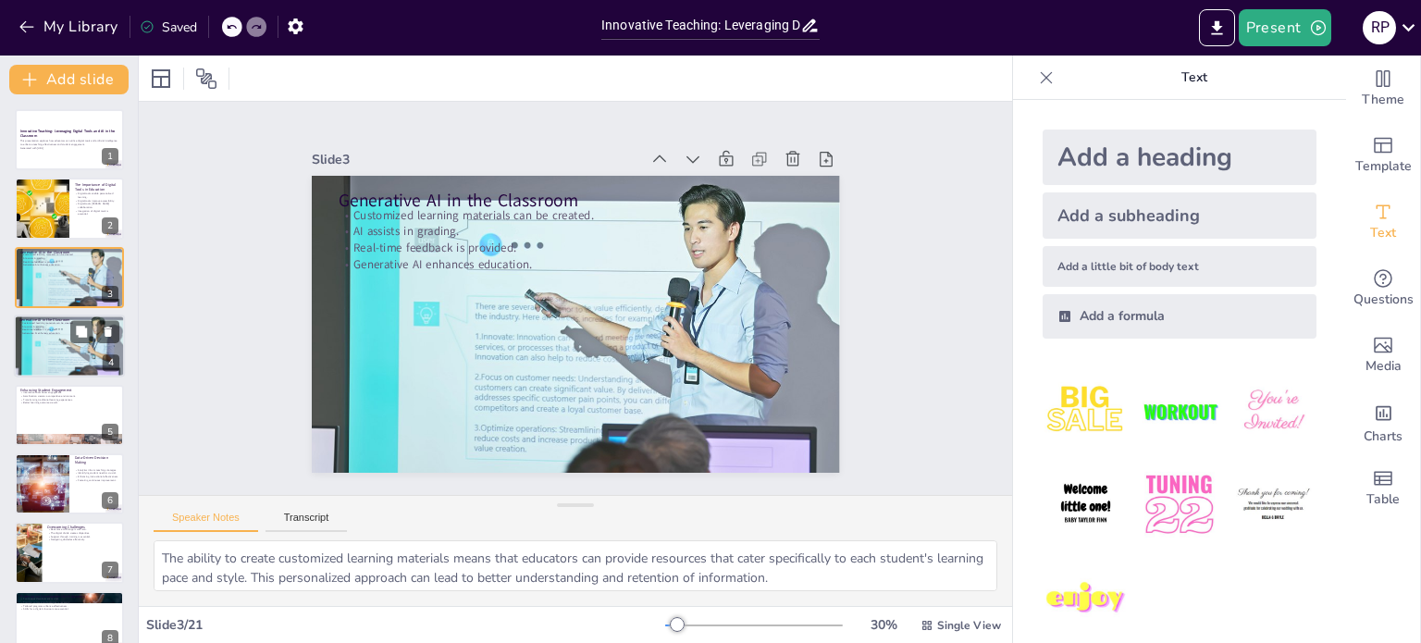
checkbox input "true"
click at [40, 358] on div at bounding box center [69, 346] width 118 height 63
checkbox input "true"
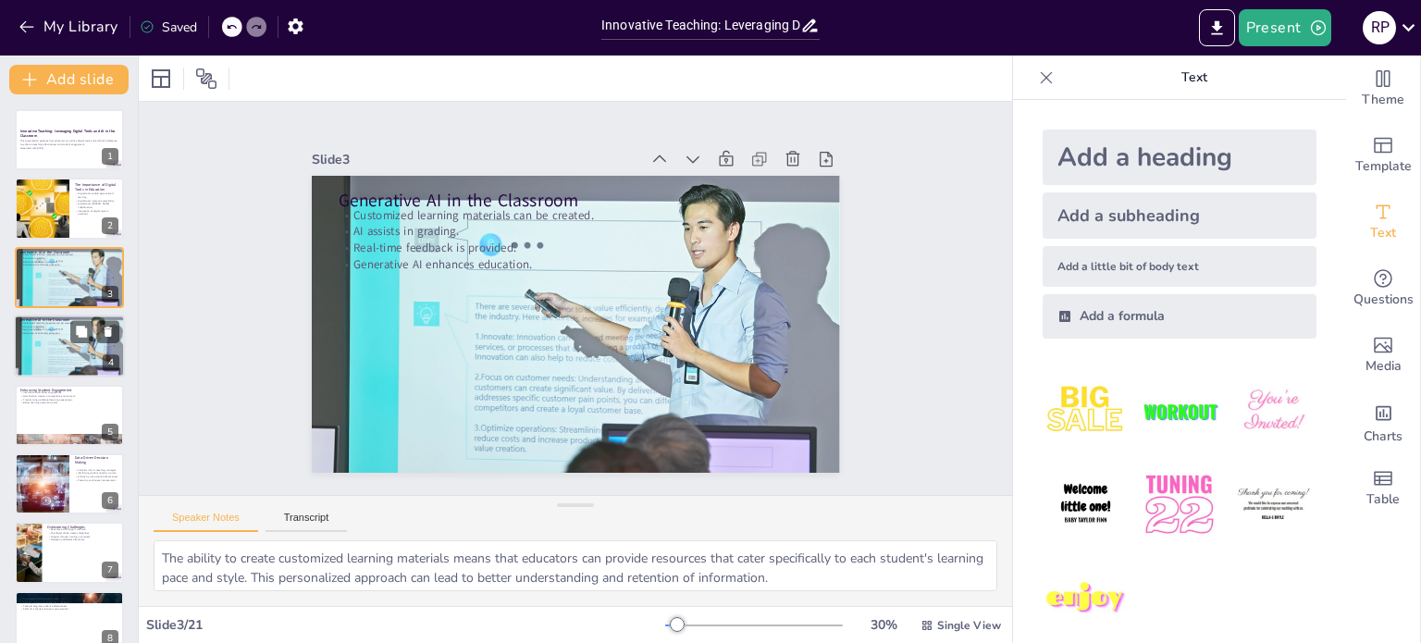
checkbox input "true"
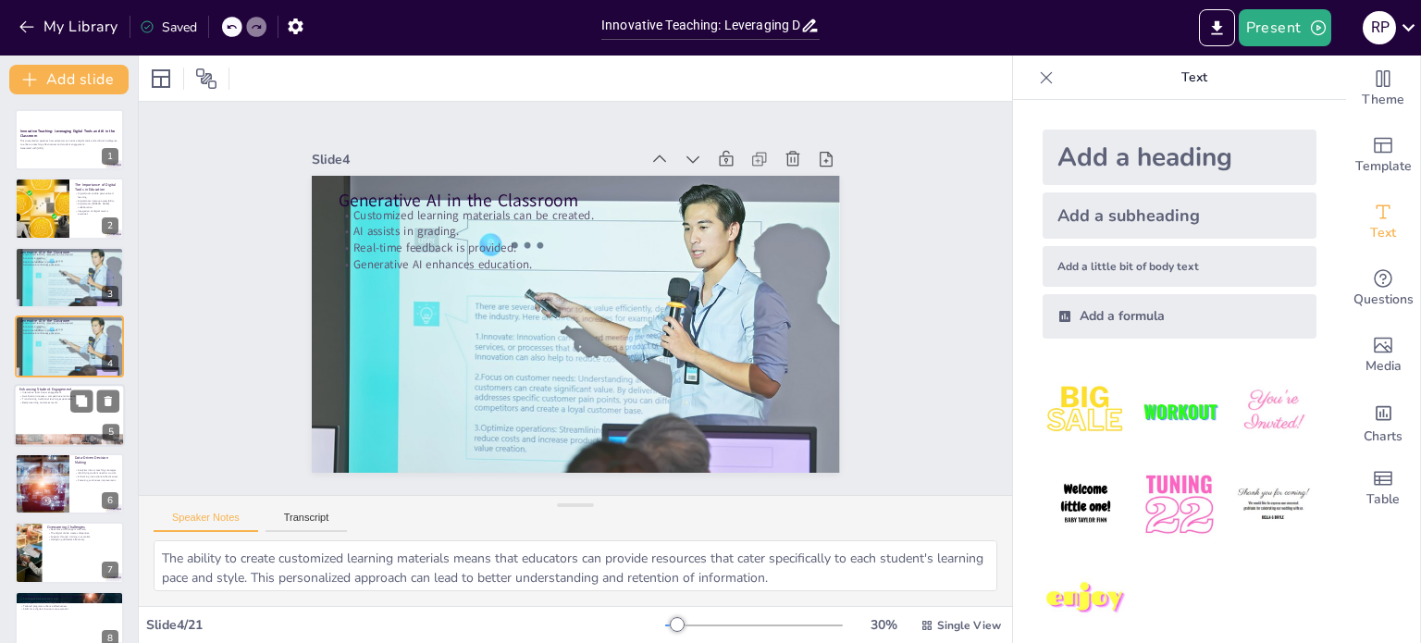
checkbox input "true"
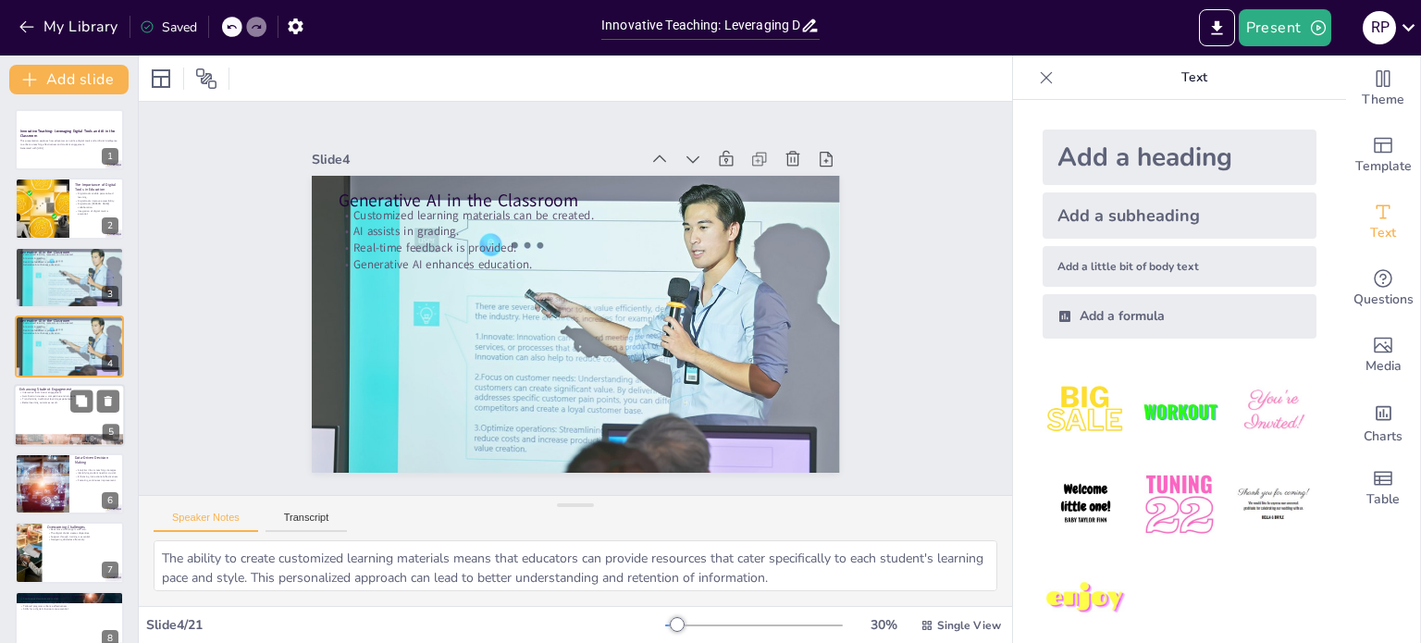
checkbox input "true"
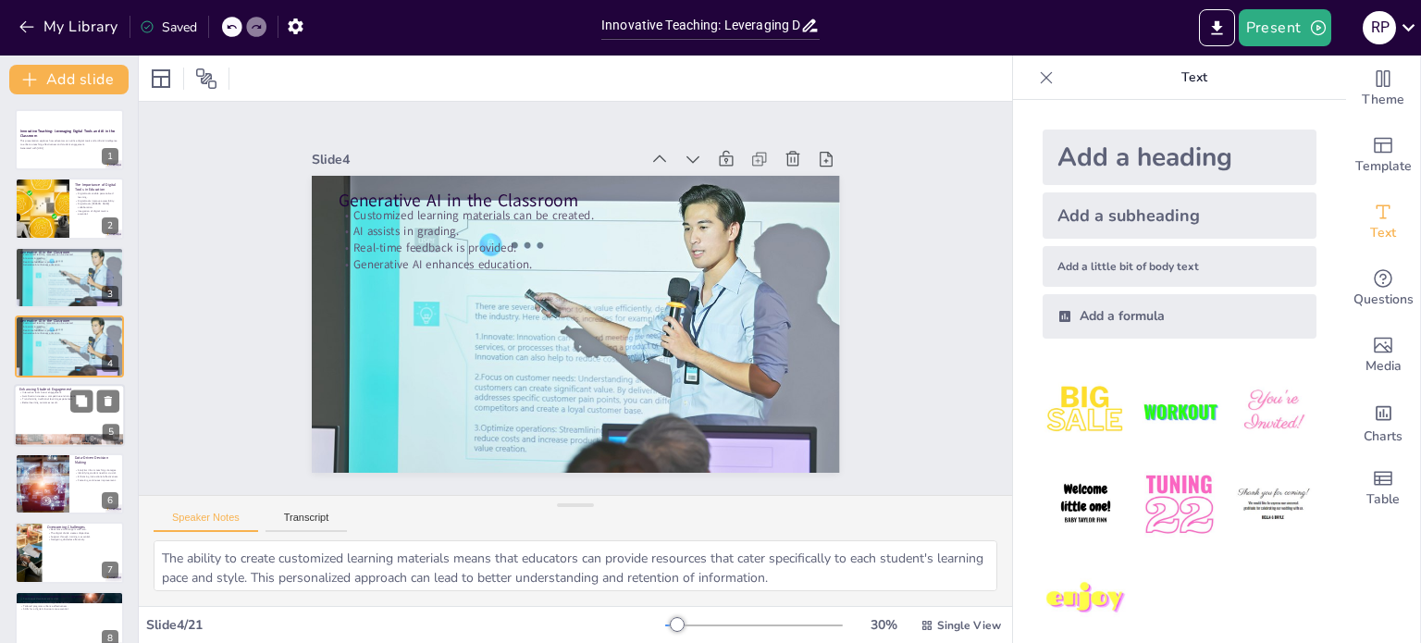
checkbox input "true"
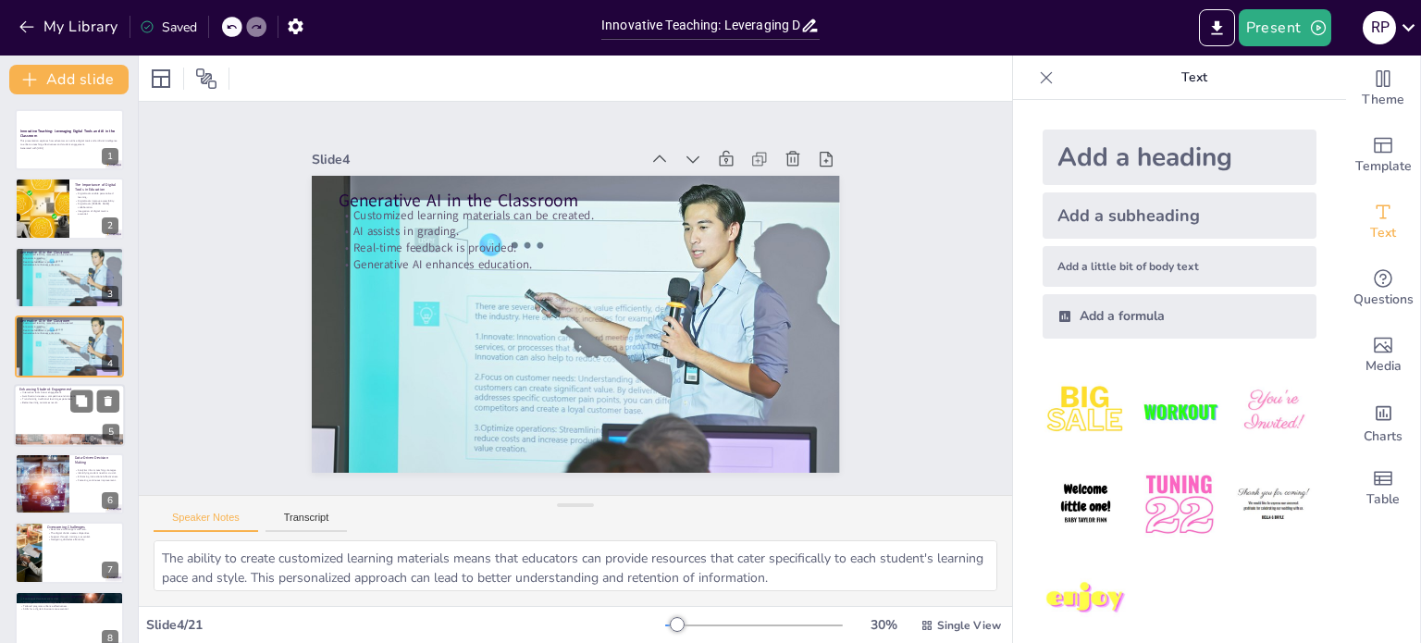
checkbox input "true"
click at [50, 434] on div at bounding box center [69, 440] width 111 height 35
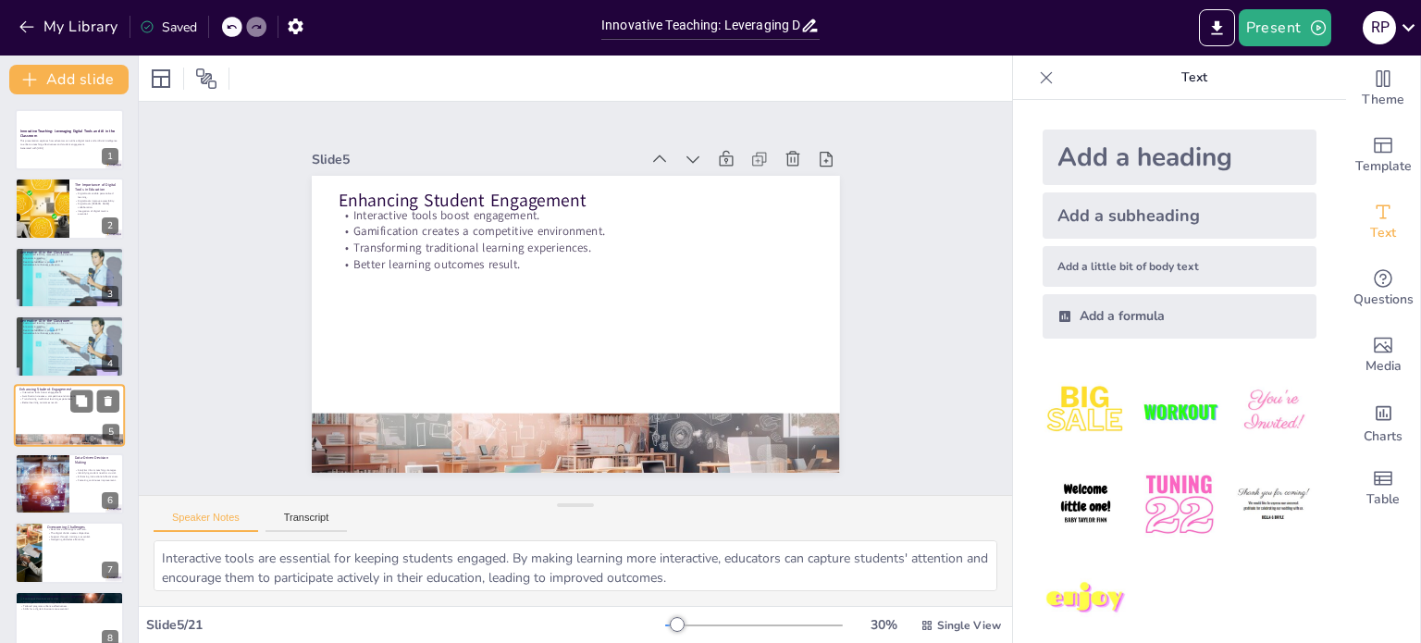
scroll to position [46, 0]
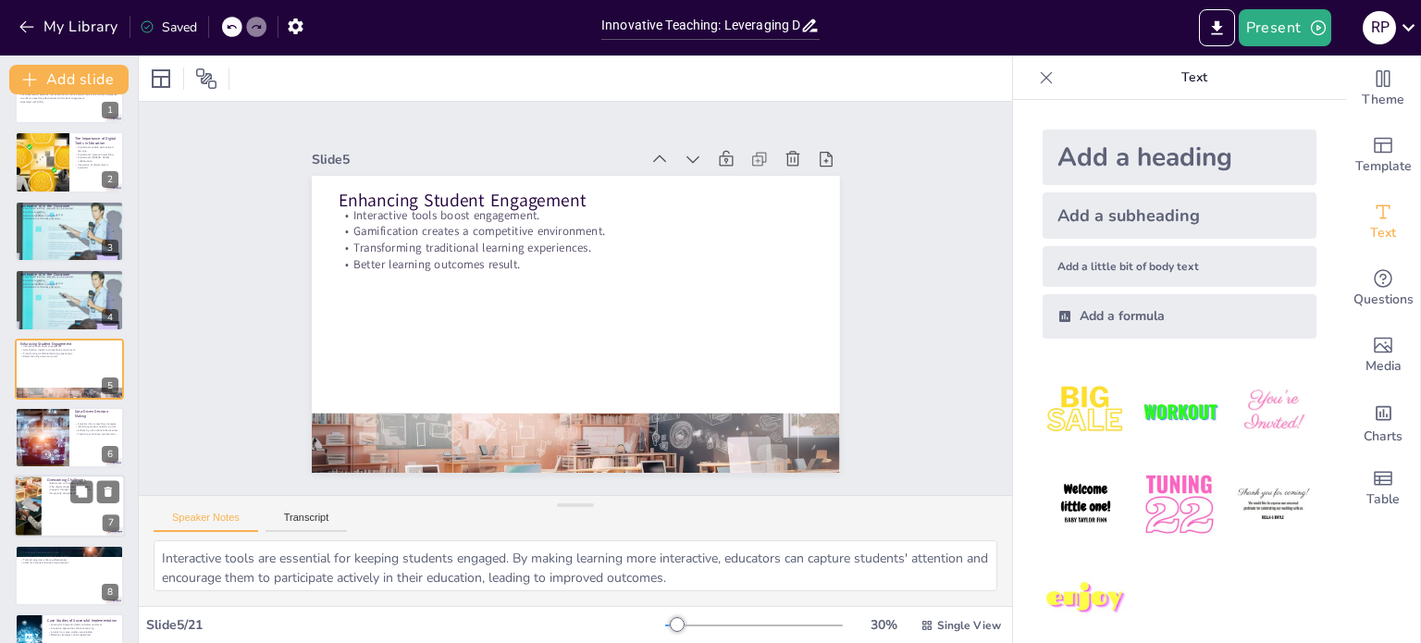
click at [58, 500] on div at bounding box center [69, 507] width 111 height 63
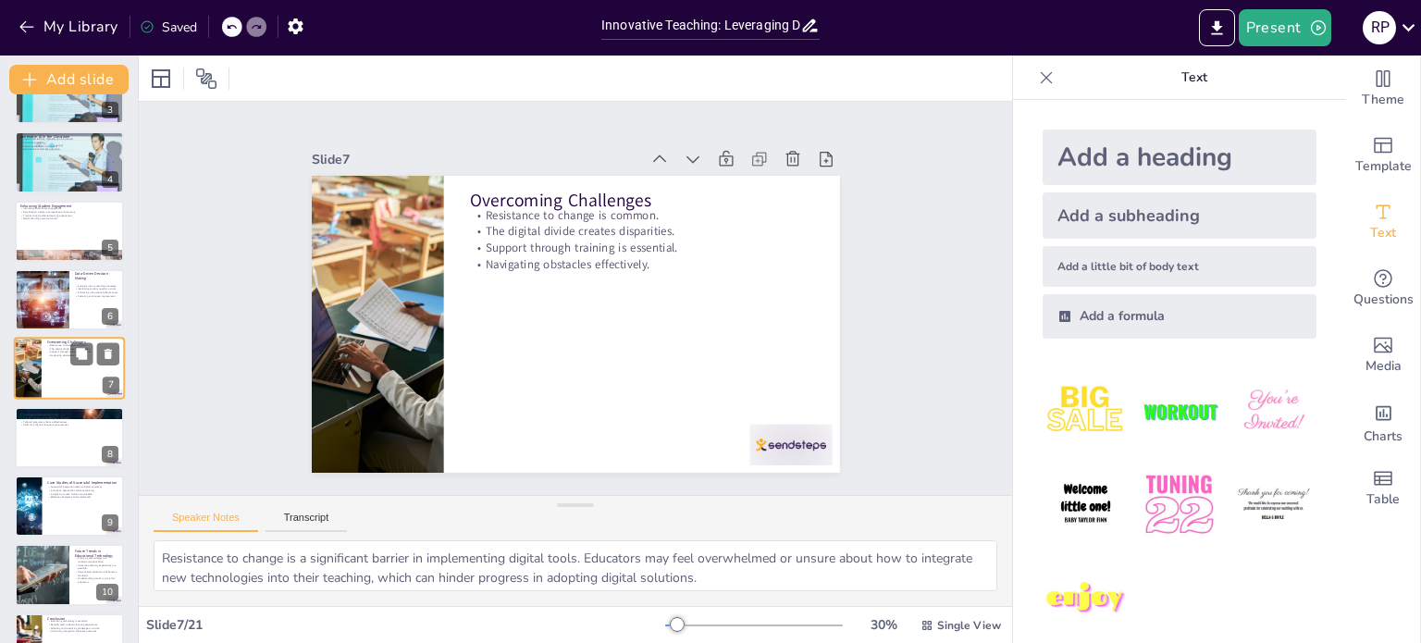
scroll to position [456, 0]
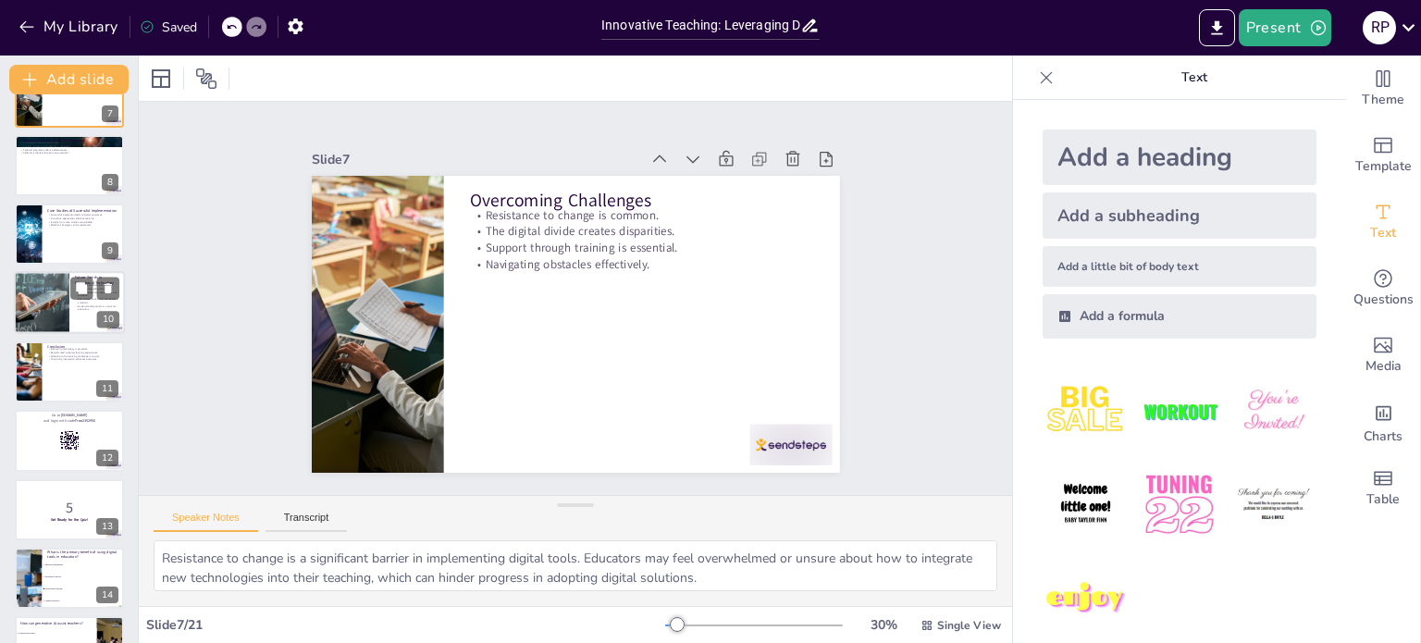
click at [75, 309] on p "Understanding trends is crucial for educators." at bounding box center [97, 307] width 44 height 6
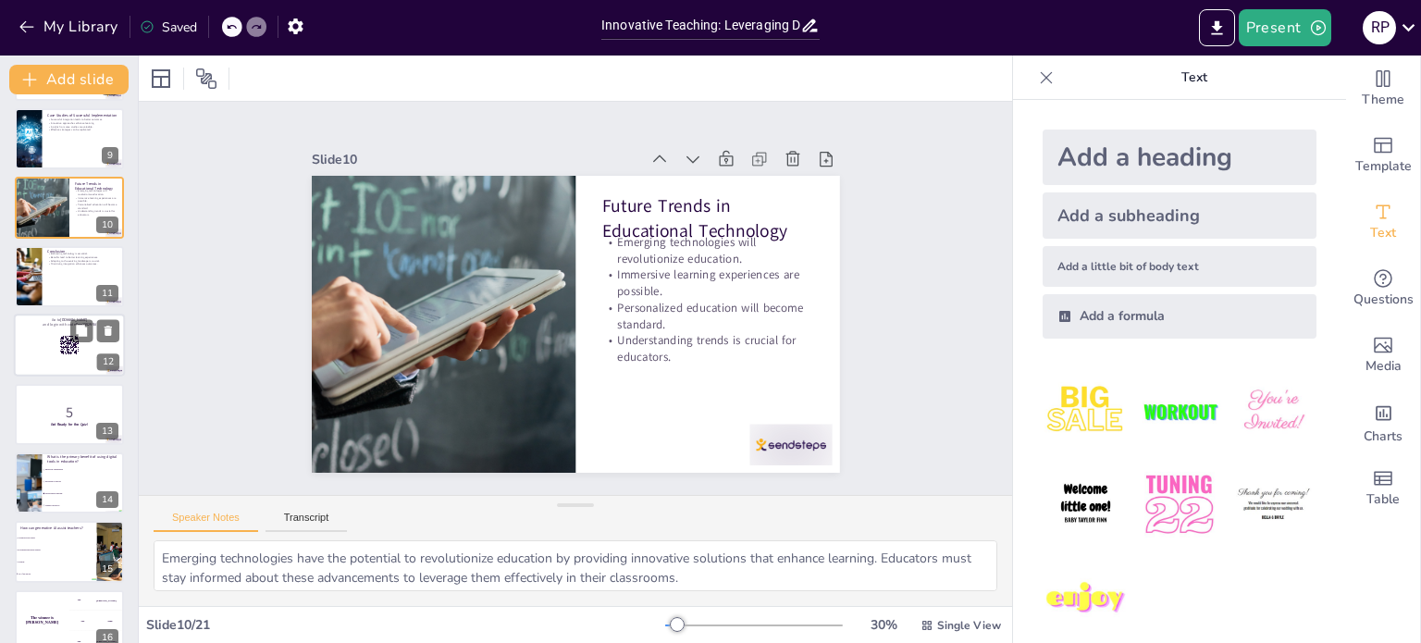
scroll to position [550, 0]
click at [50, 353] on div at bounding box center [69, 347] width 111 height 63
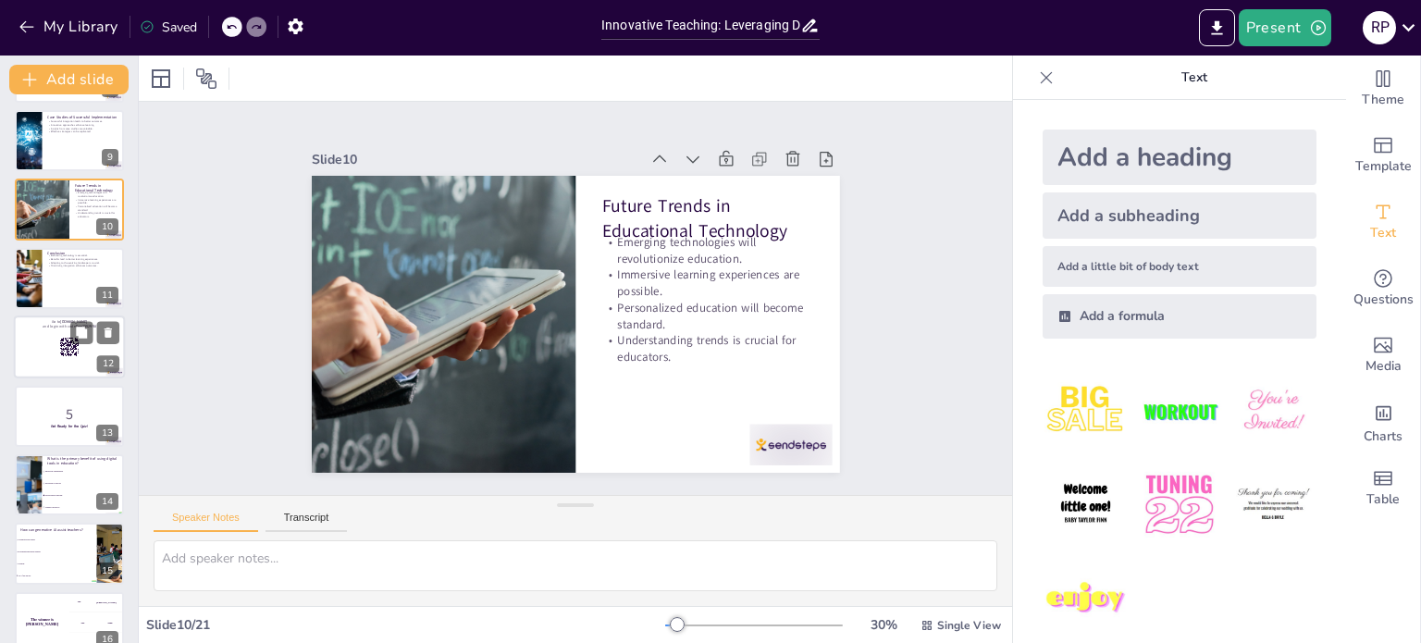
scroll to position [528, 0]
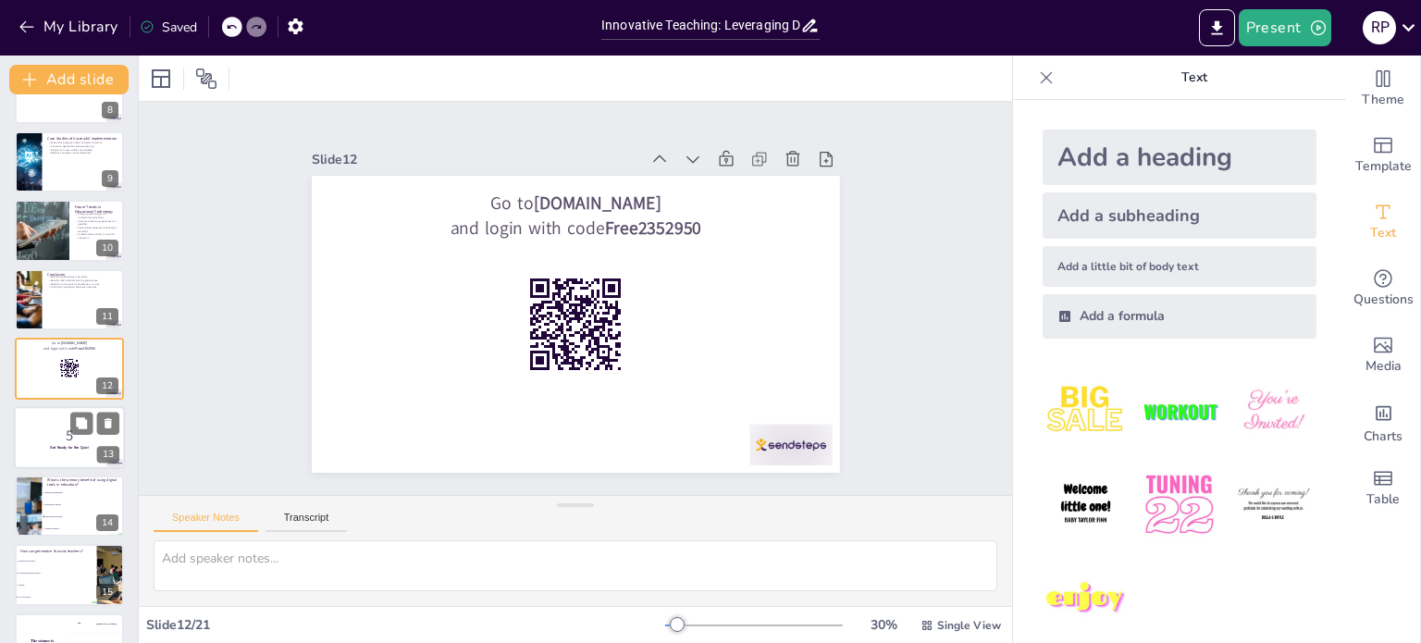
click at [56, 428] on p "5" at bounding box center [69, 435] width 100 height 20
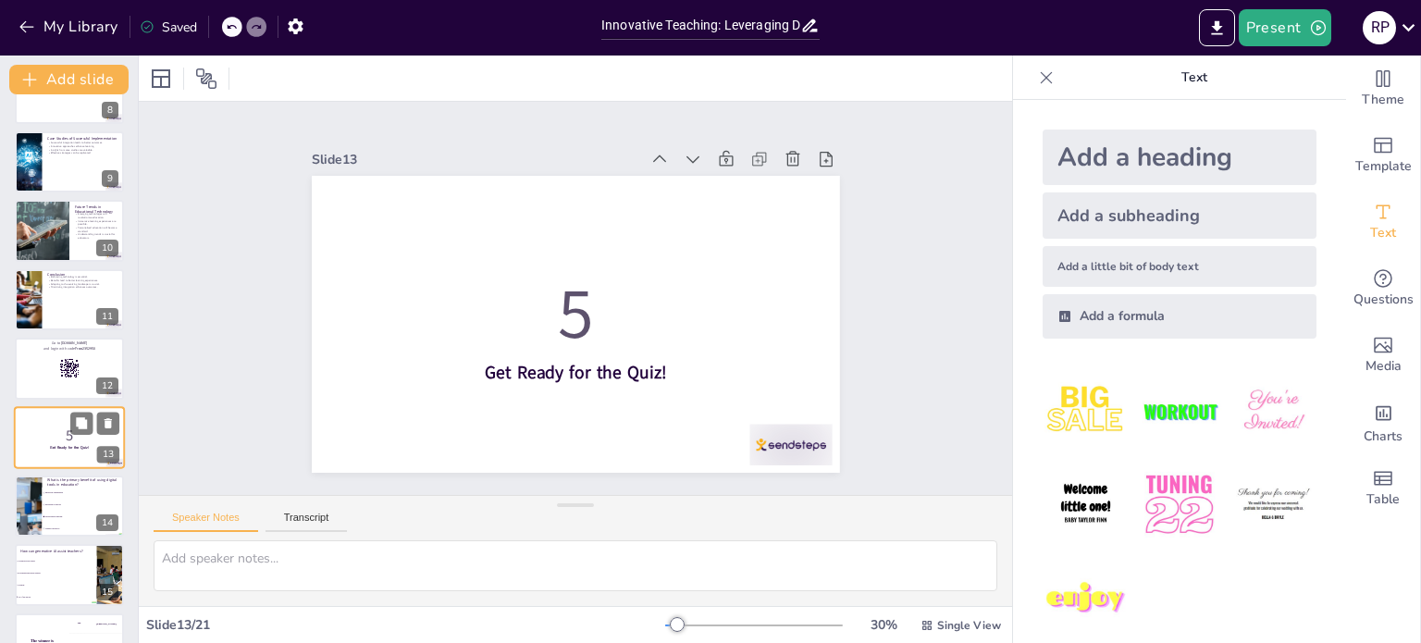
scroll to position [596, 0]
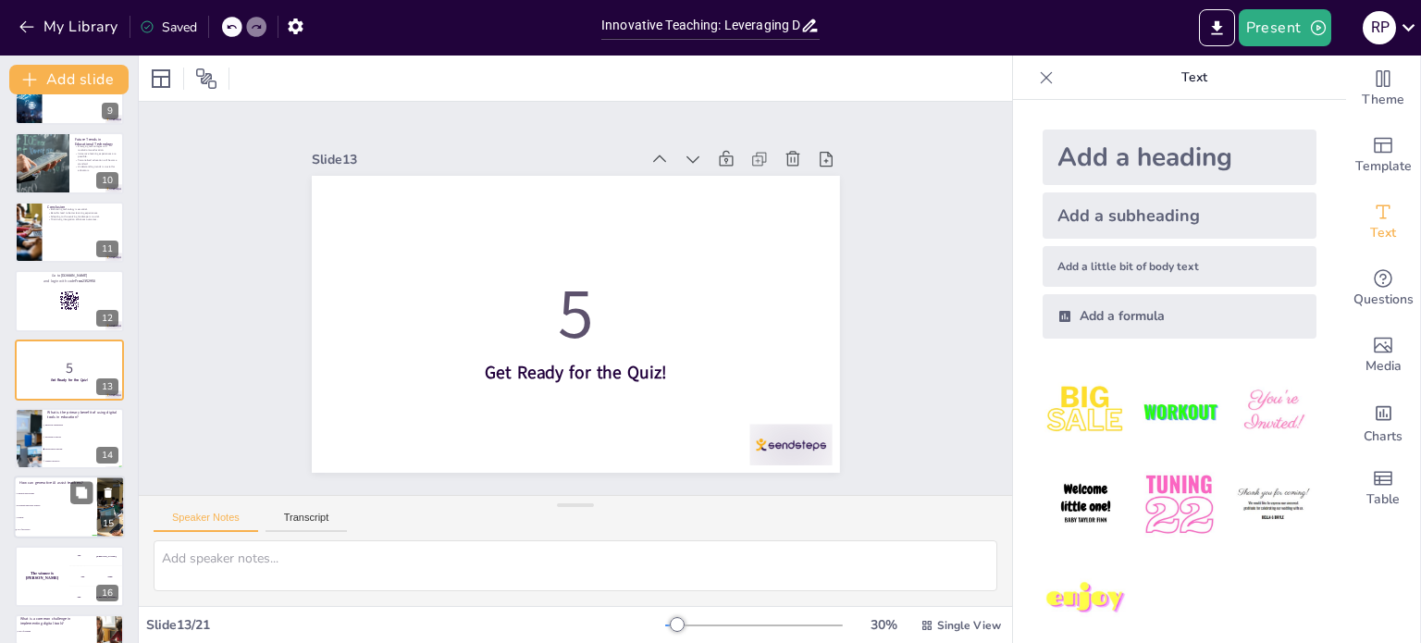
click at [56, 502] on li "Providing emotional support" at bounding box center [55, 507] width 83 height 12
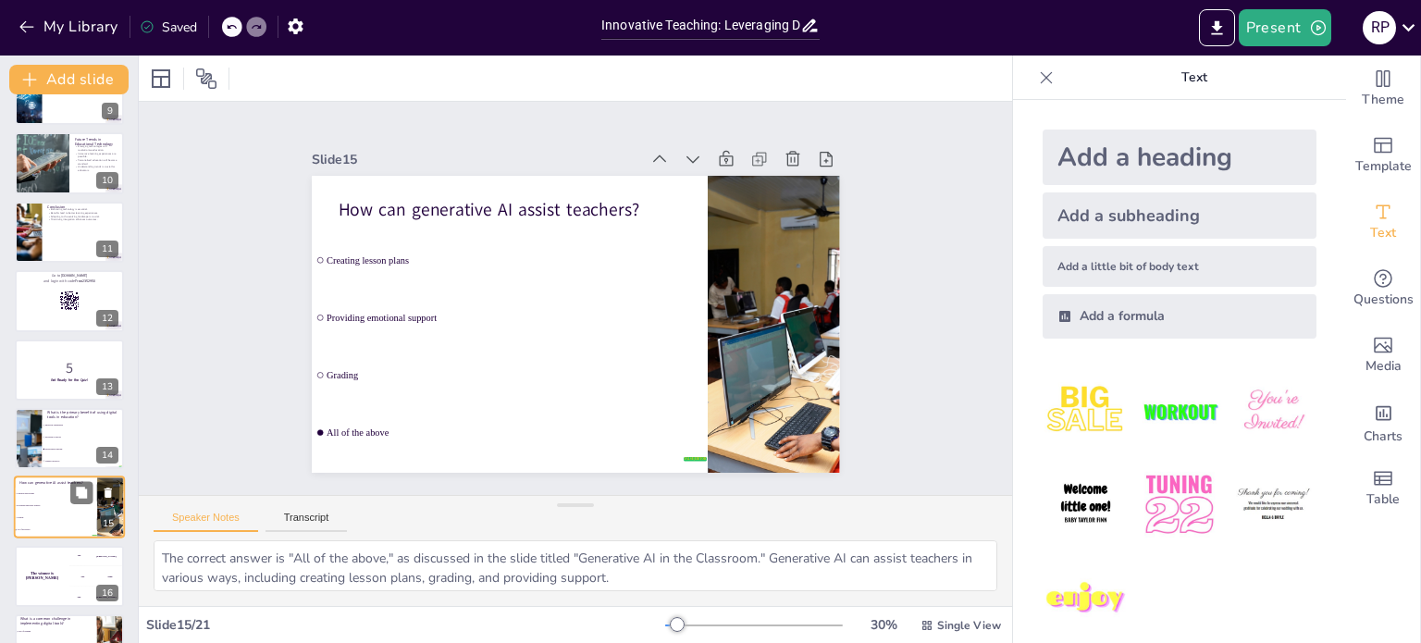
scroll to position [734, 0]
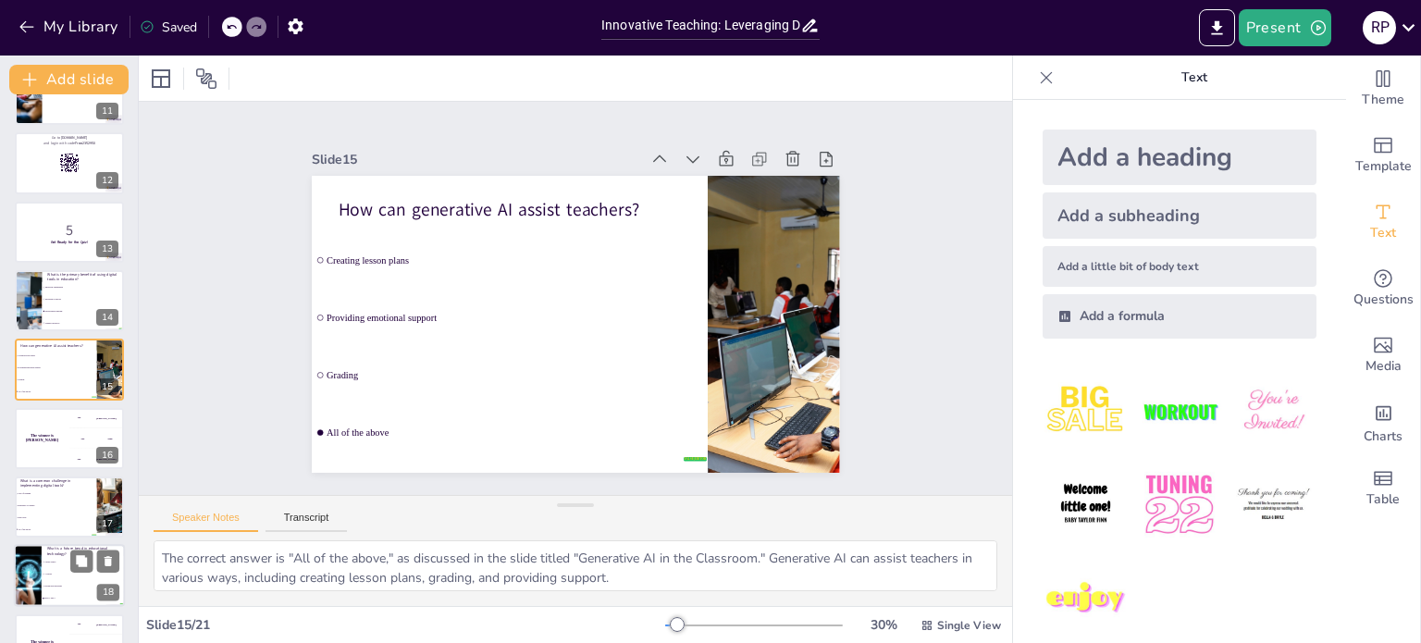
click at [51, 582] on li "Traditional textbooks" at bounding box center [83, 587] width 83 height 12
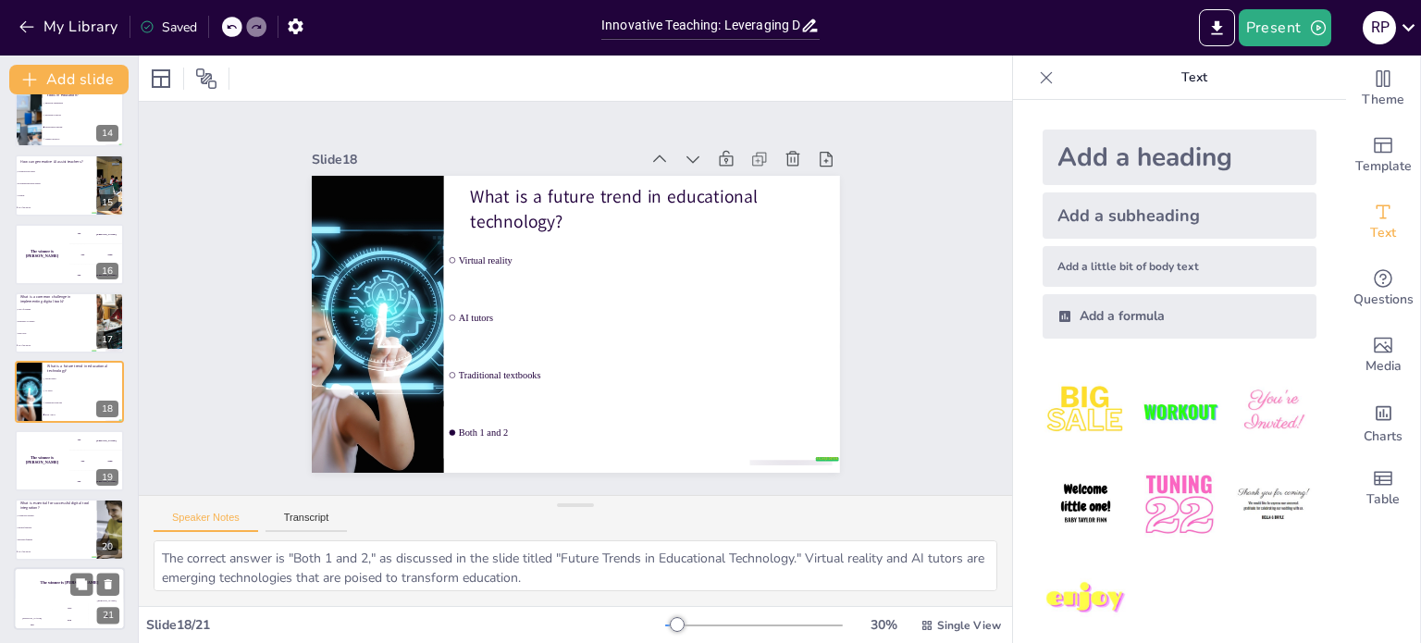
click at [68, 599] on div "Jaap 200" at bounding box center [69, 614] width 37 height 31
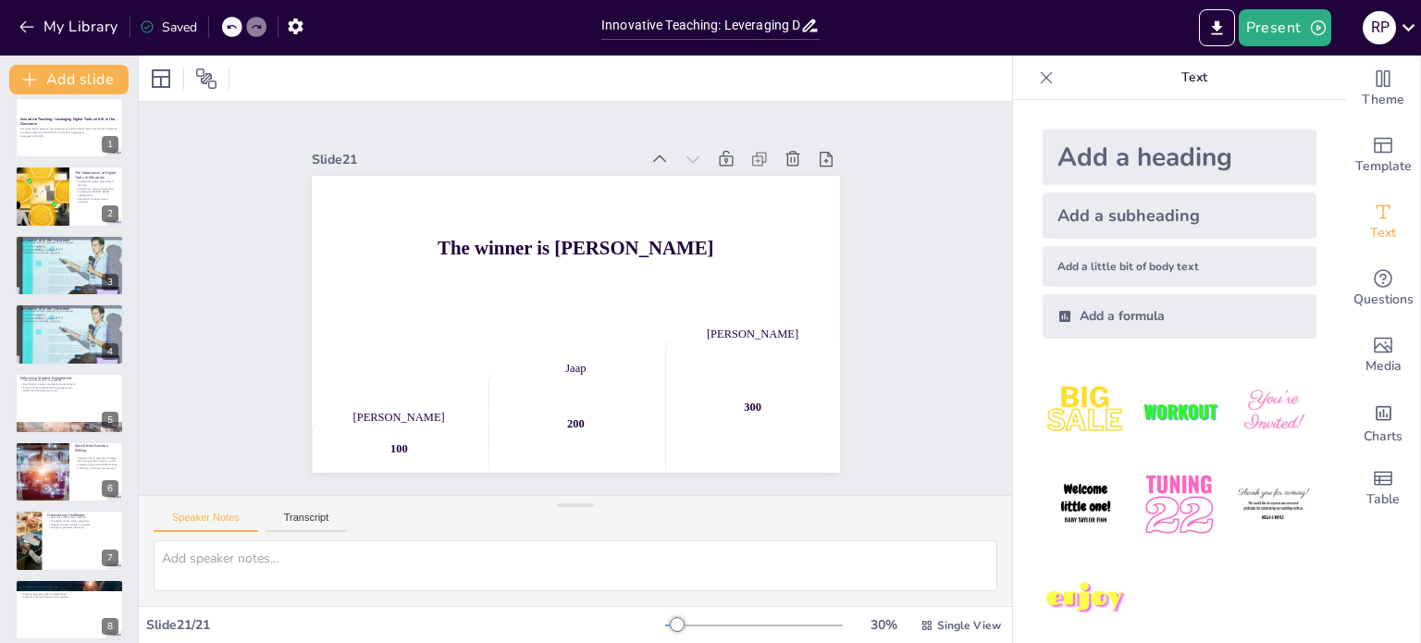
scroll to position [0, 0]
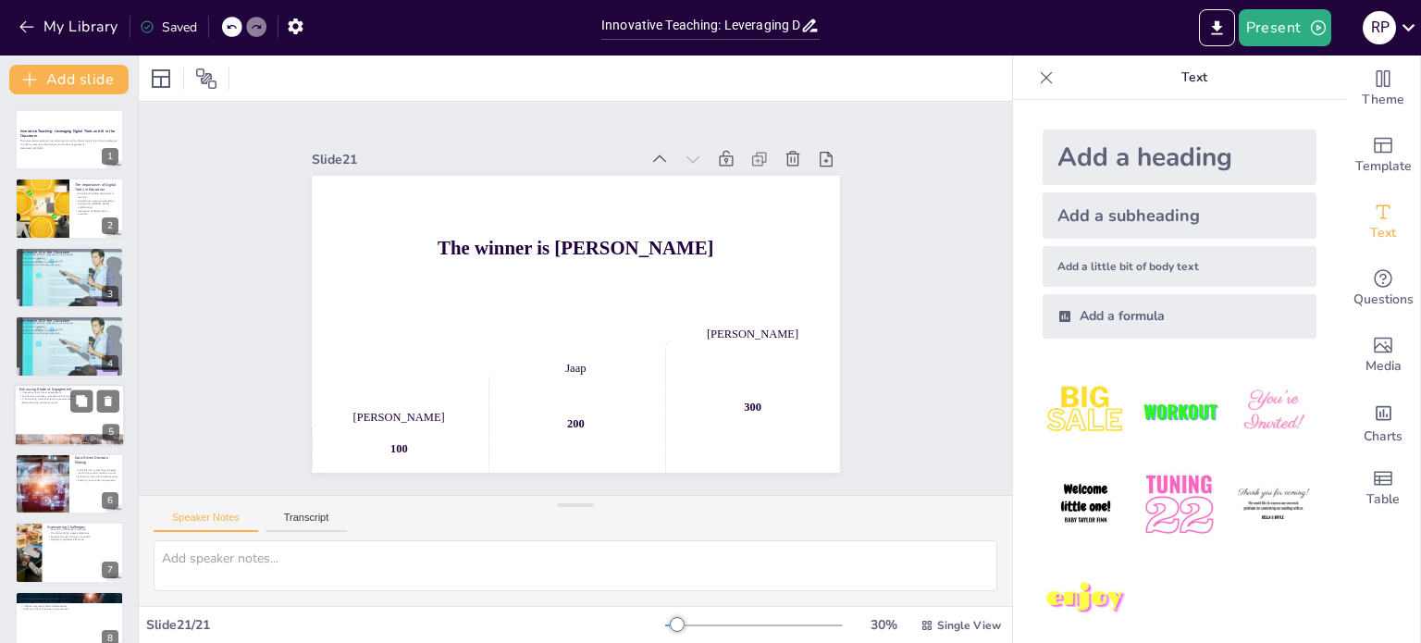
click at [71, 426] on div at bounding box center [69, 415] width 111 height 63
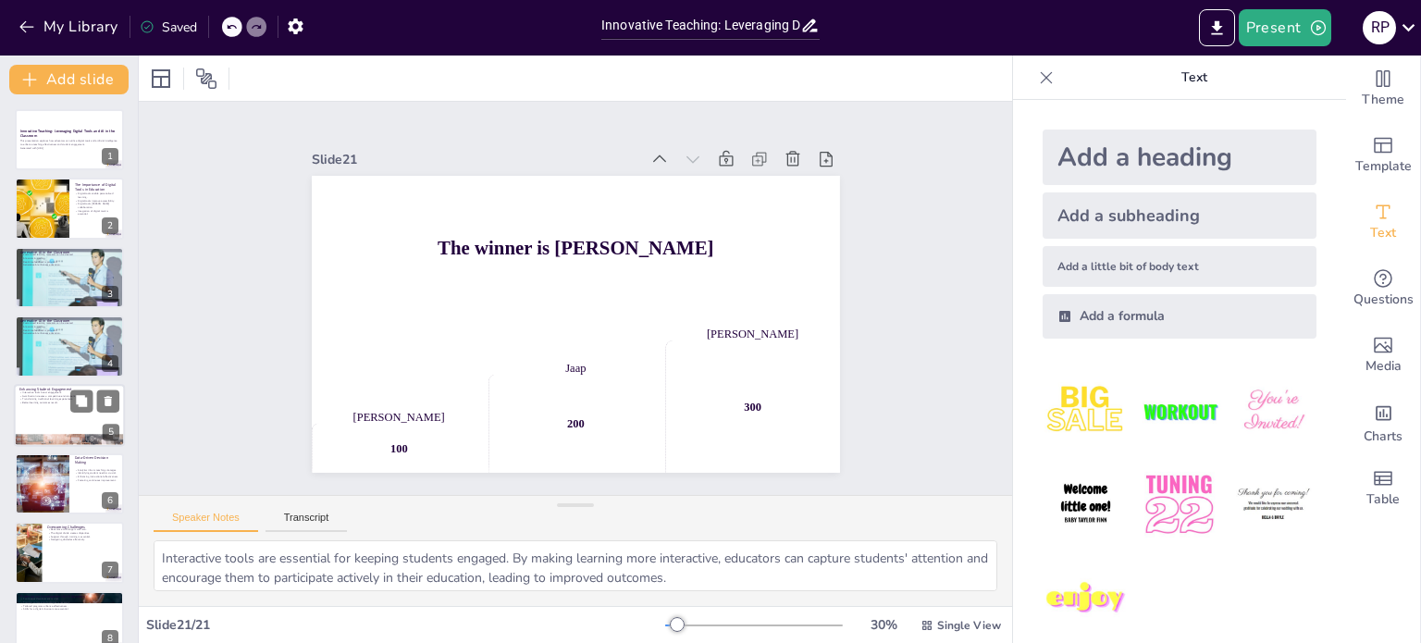
scroll to position [46, 0]
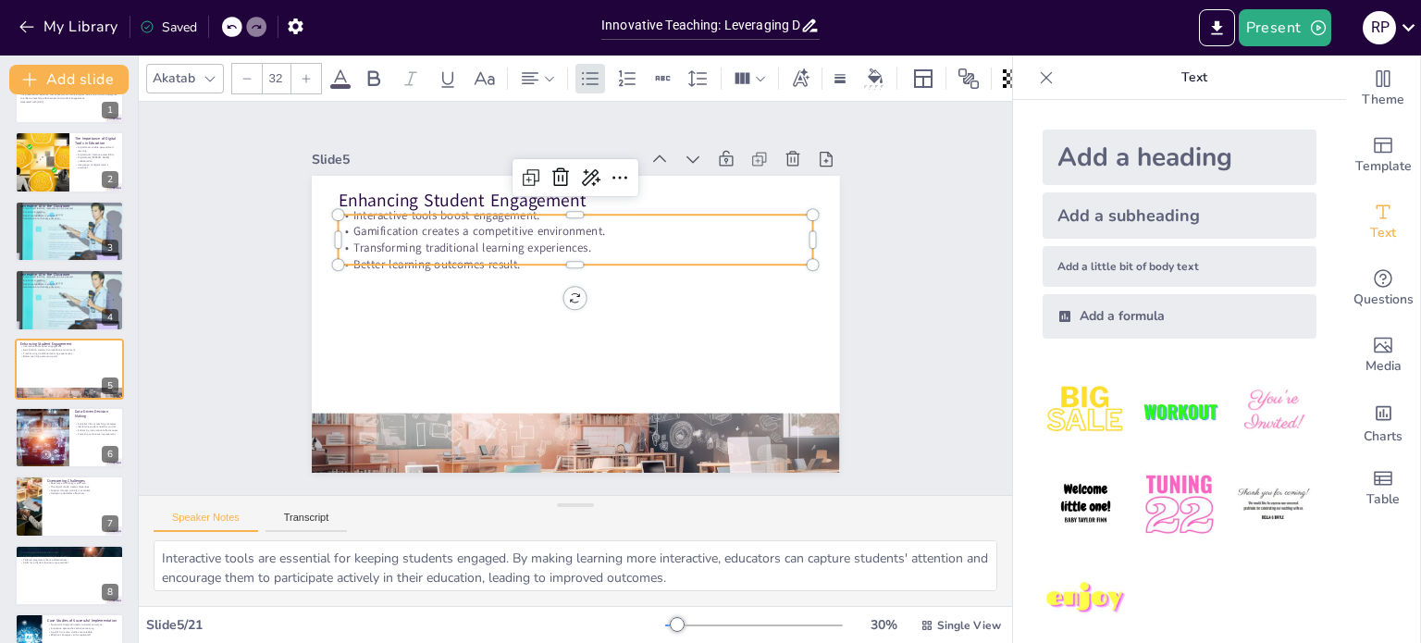
click at [391, 240] on p "Transforming traditional learning experiences." at bounding box center [580, 249] width 475 height 66
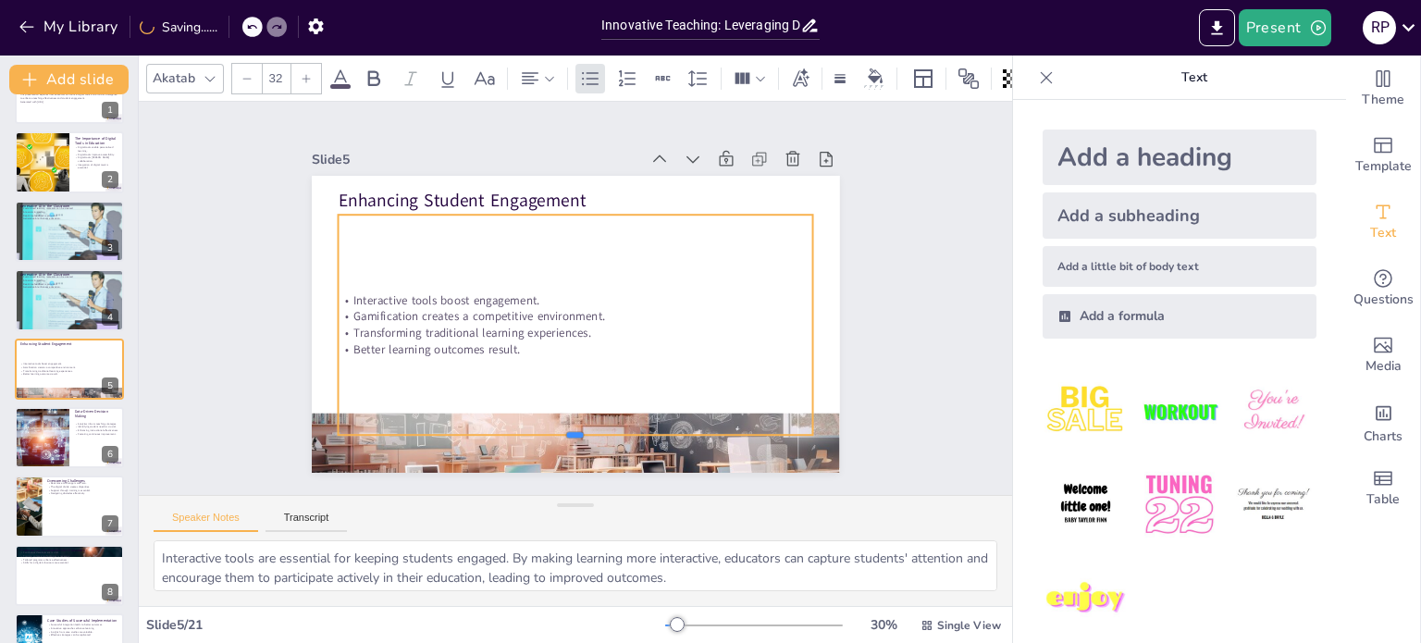
drag, startPoint x: 564, startPoint y: 257, endPoint x: 563, endPoint y: 439, distance: 181.4
click at [563, 439] on div at bounding box center [576, 442] width 476 height 15
click at [308, 73] on icon at bounding box center [306, 78] width 11 height 11
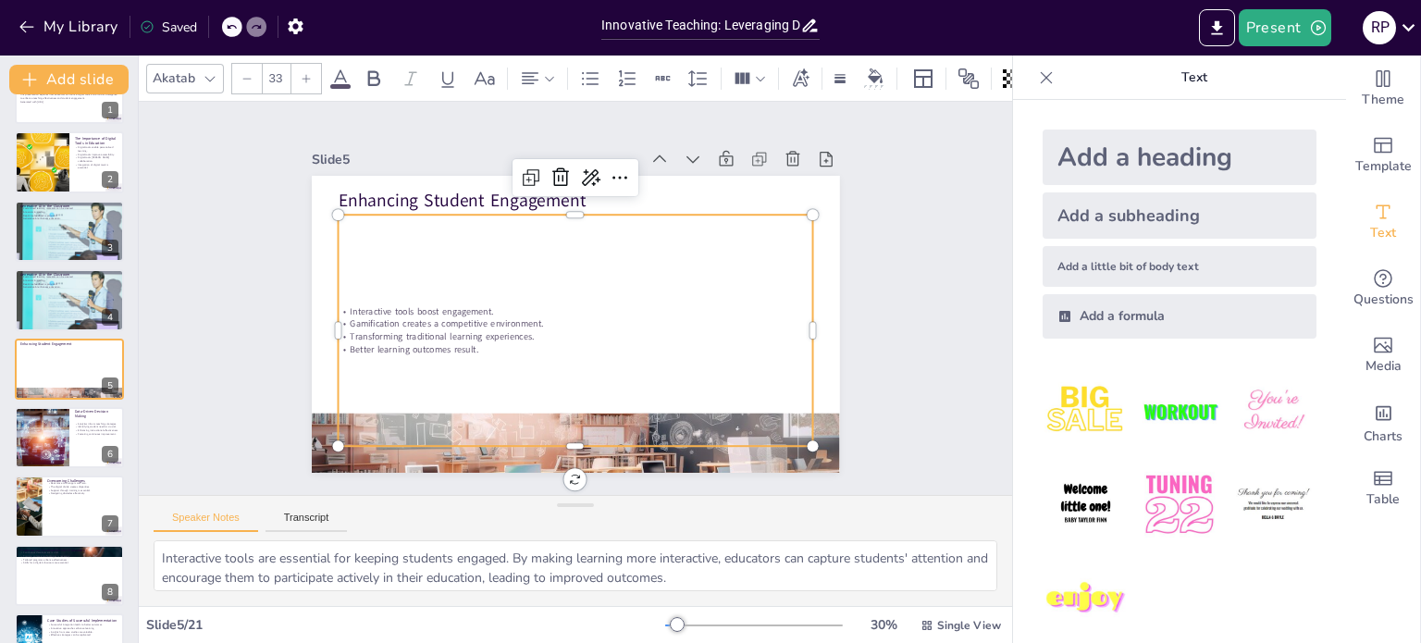
click at [308, 73] on icon at bounding box center [306, 78] width 11 height 11
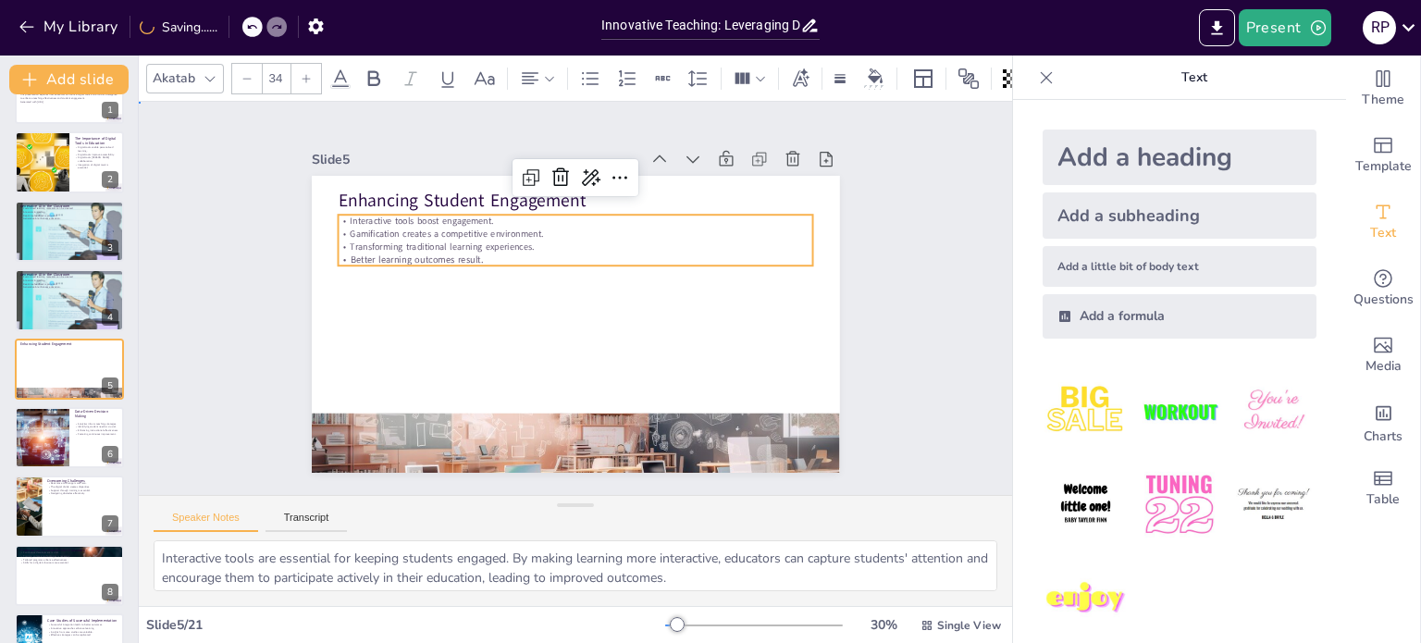
click at [859, 410] on div "Slide 1 Innovative Teaching: Leveraging Digital Tools and AI in the Classroom T…" at bounding box center [576, 298] width 632 height 349
